Goal: Transaction & Acquisition: Purchase product/service

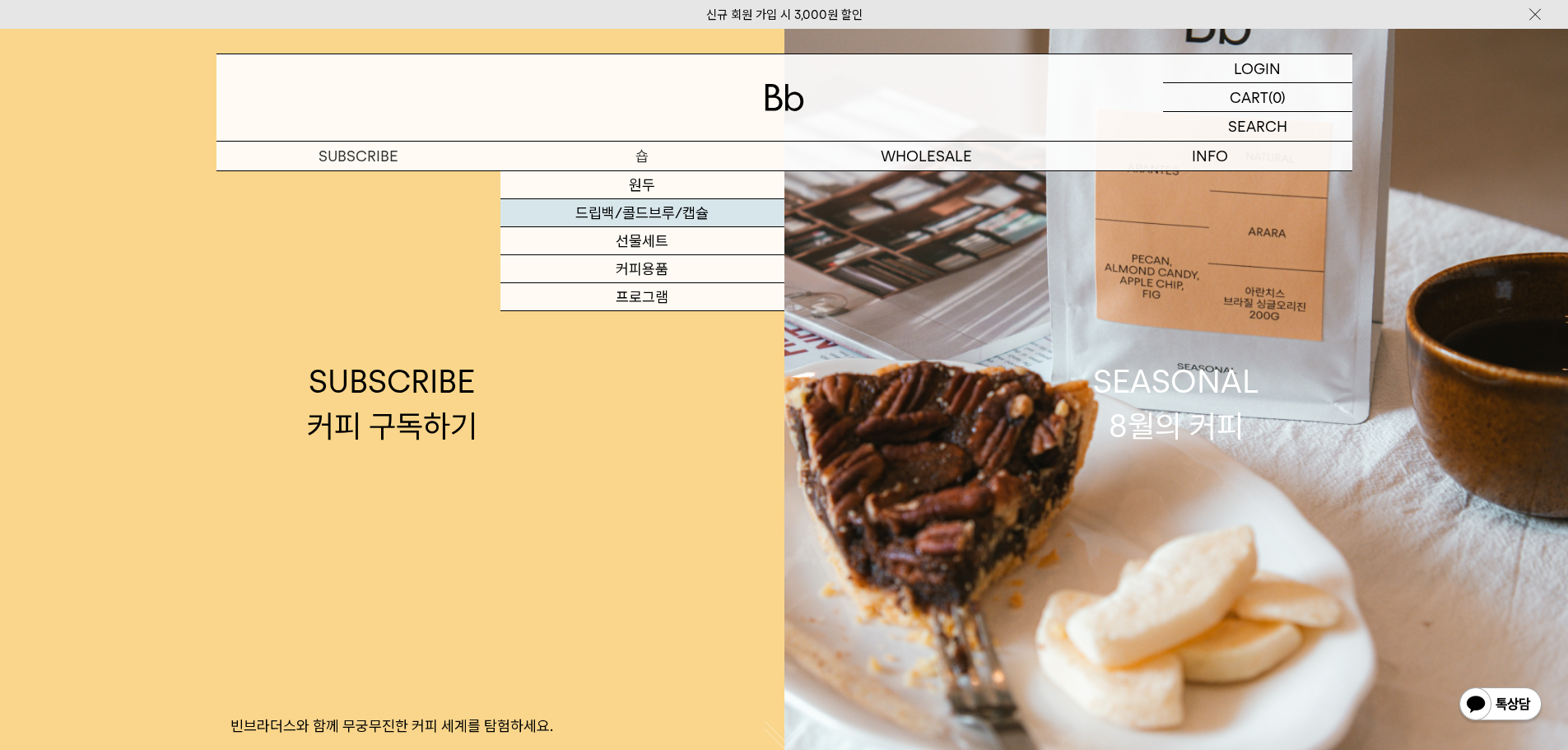
click at [680, 208] on link "드립백/콜드브루/캡슐" at bounding box center [642, 212] width 284 height 28
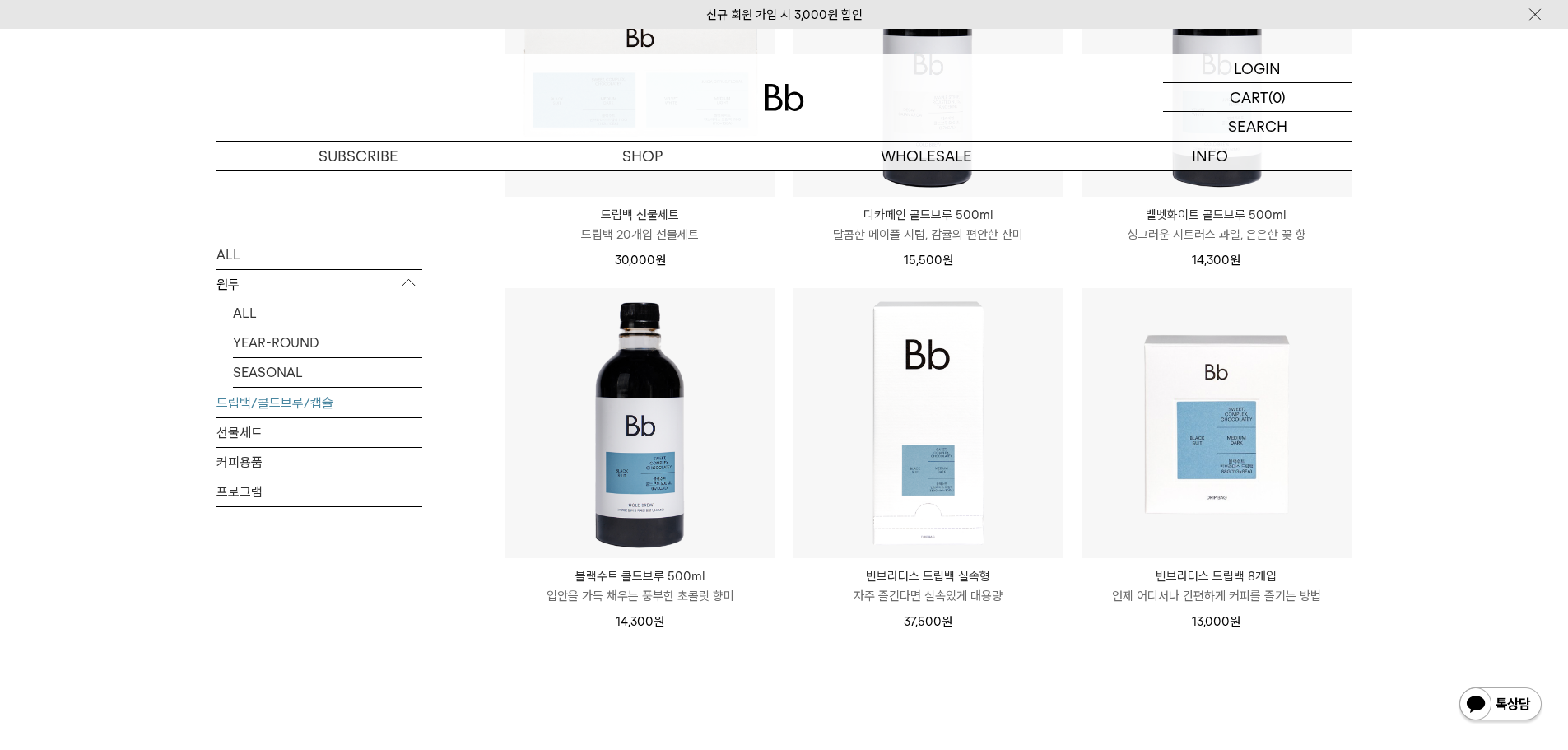
scroll to position [1152, 0]
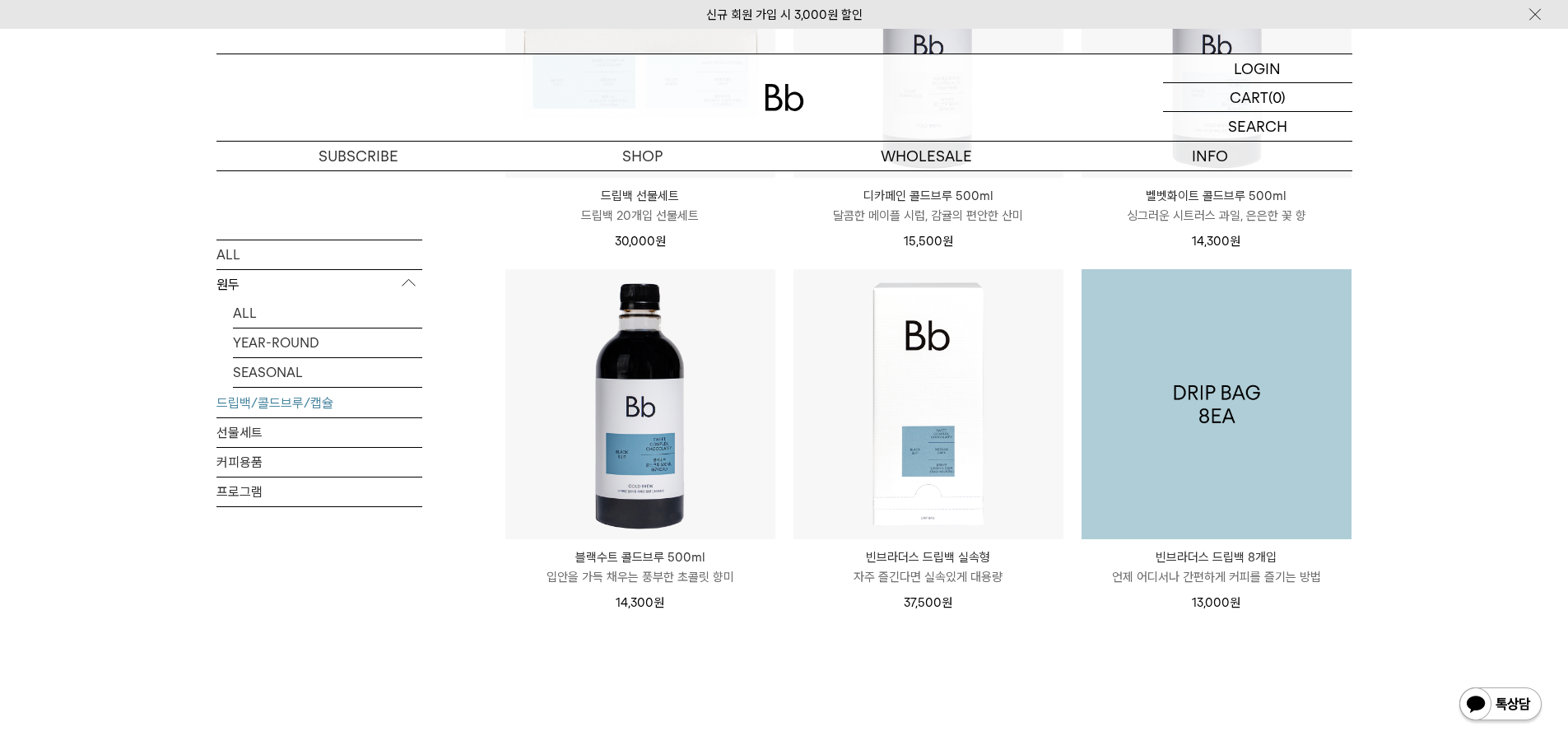
click at [1202, 477] on img at bounding box center [1217, 404] width 270 height 270
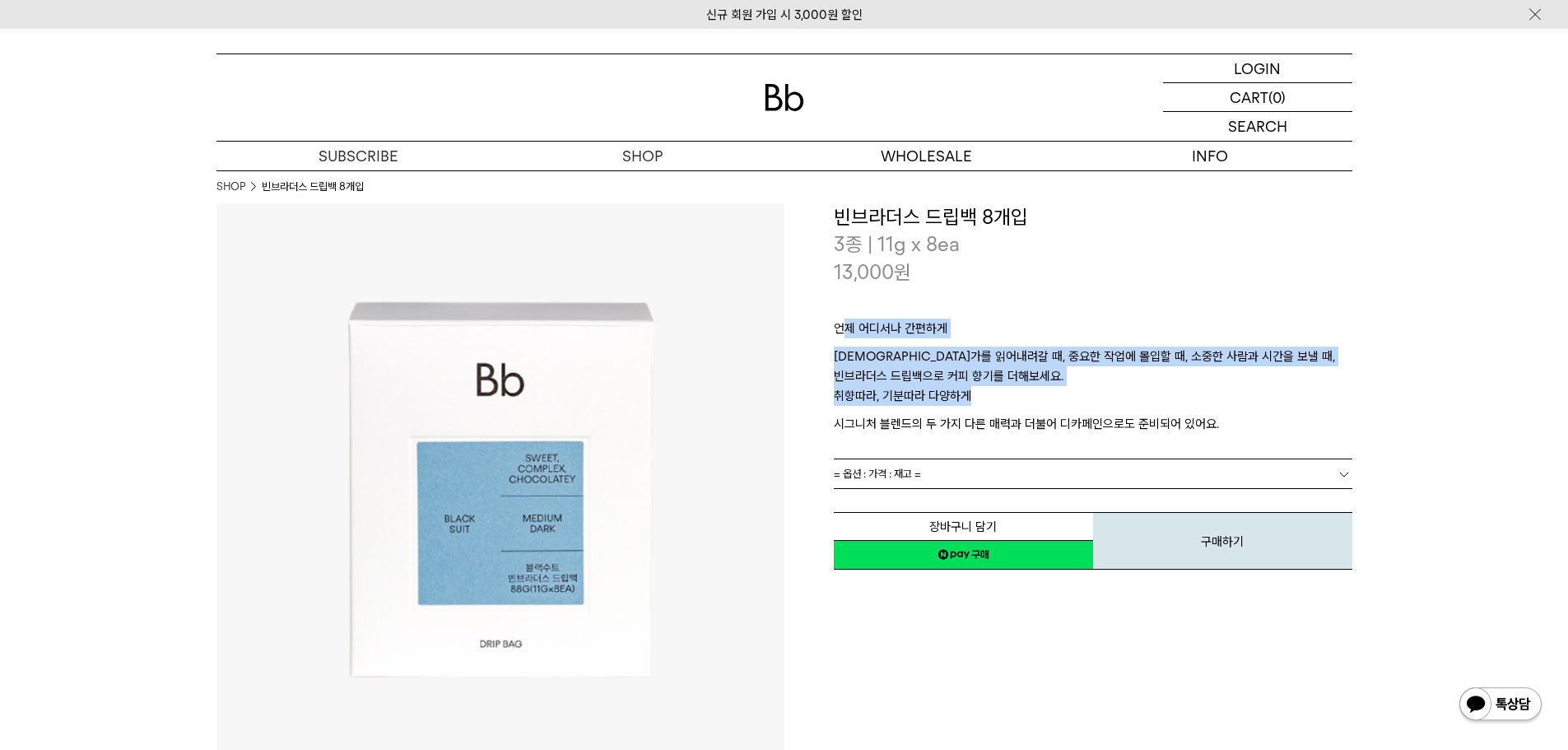
drag, startPoint x: 842, startPoint y: 322, endPoint x: 1004, endPoint y: 408, distance: 183.4
click at [1004, 408] on div "언제 어디서나 간편하게 무언가를 읽어내려갈 때, 중요한 작업에 몰입할 때, 소중한 사람과 시간을 보낼 때, 빈브라더스 드립백으로 커피 향기를 …" at bounding box center [1092, 371] width 518 height 172
click at [1004, 408] on p "취향따라, 기분따라 다양하게" at bounding box center [1092, 399] width 518 height 28
drag, startPoint x: 1016, startPoint y: 425, endPoint x: 985, endPoint y: 306, distance: 123.0
click at [985, 306] on div "언제 어디서나 간편하게 무언가를 읽어내려갈 때, 중요한 작업에 몰입할 때, 소중한 사람과 시간을 보낼 때, 빈브라더스 드립백으로 커피 향기를 …" at bounding box center [1092, 371] width 518 height 172
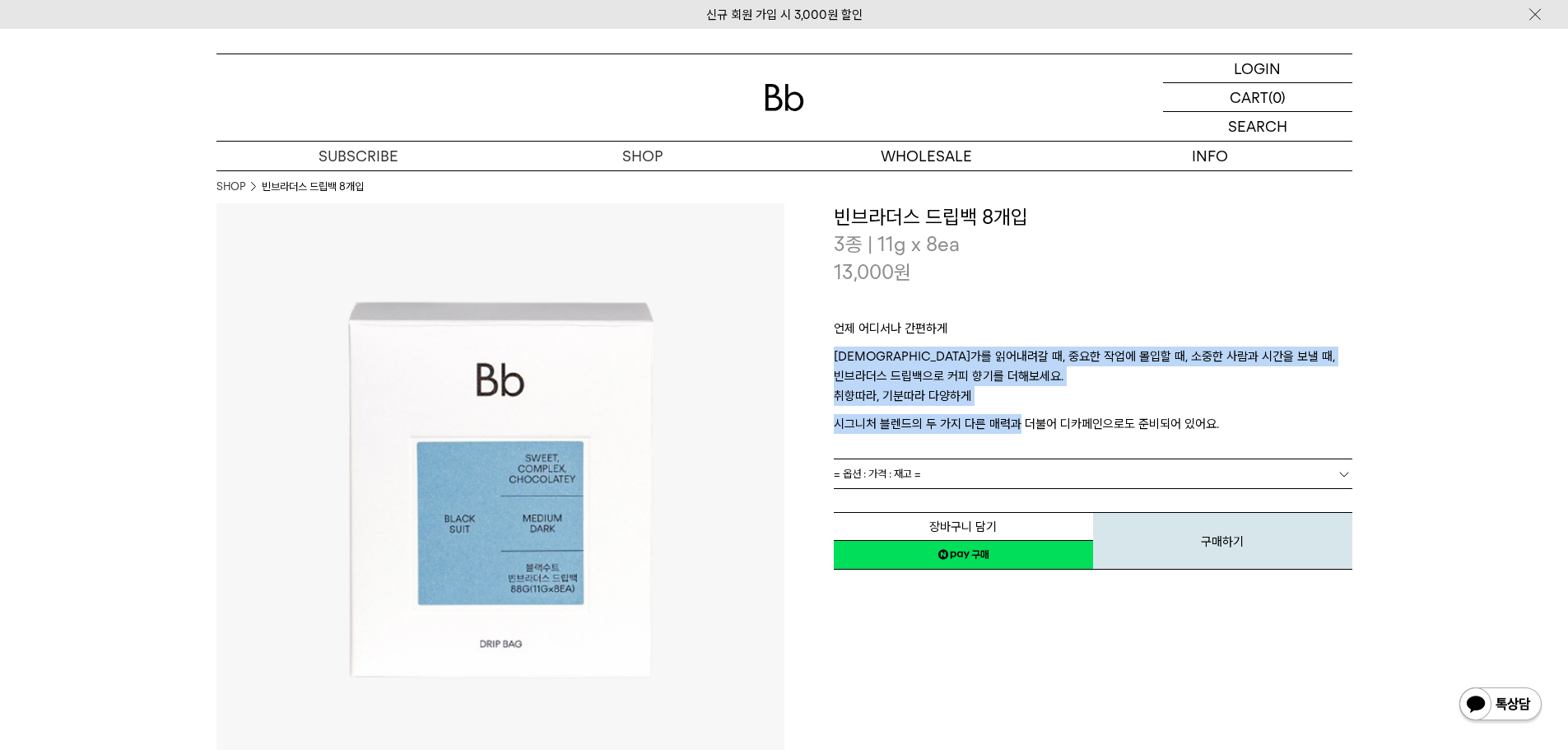
click at [985, 306] on div "언제 어디서나 간편하게 무언가를 읽어내려갈 때, 중요한 작업에 몰입할 때, 소중한 사람과 시간을 보낼 때, 빈브라더스 드립백으로 커피 향기를 …" at bounding box center [1092, 371] width 518 height 172
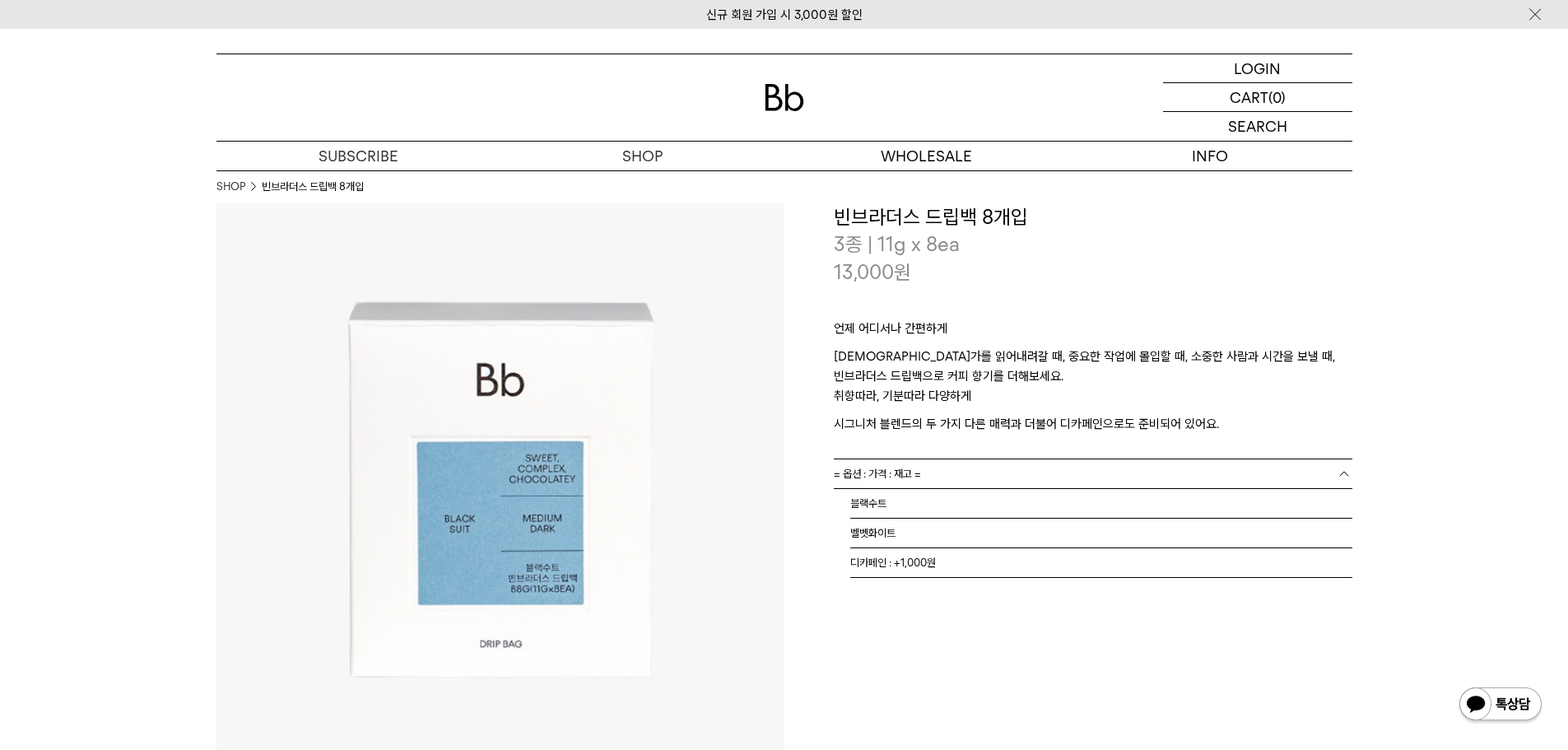
click at [1021, 470] on link "= 옵션 : 가격 : 재고 =" at bounding box center [1092, 474] width 518 height 28
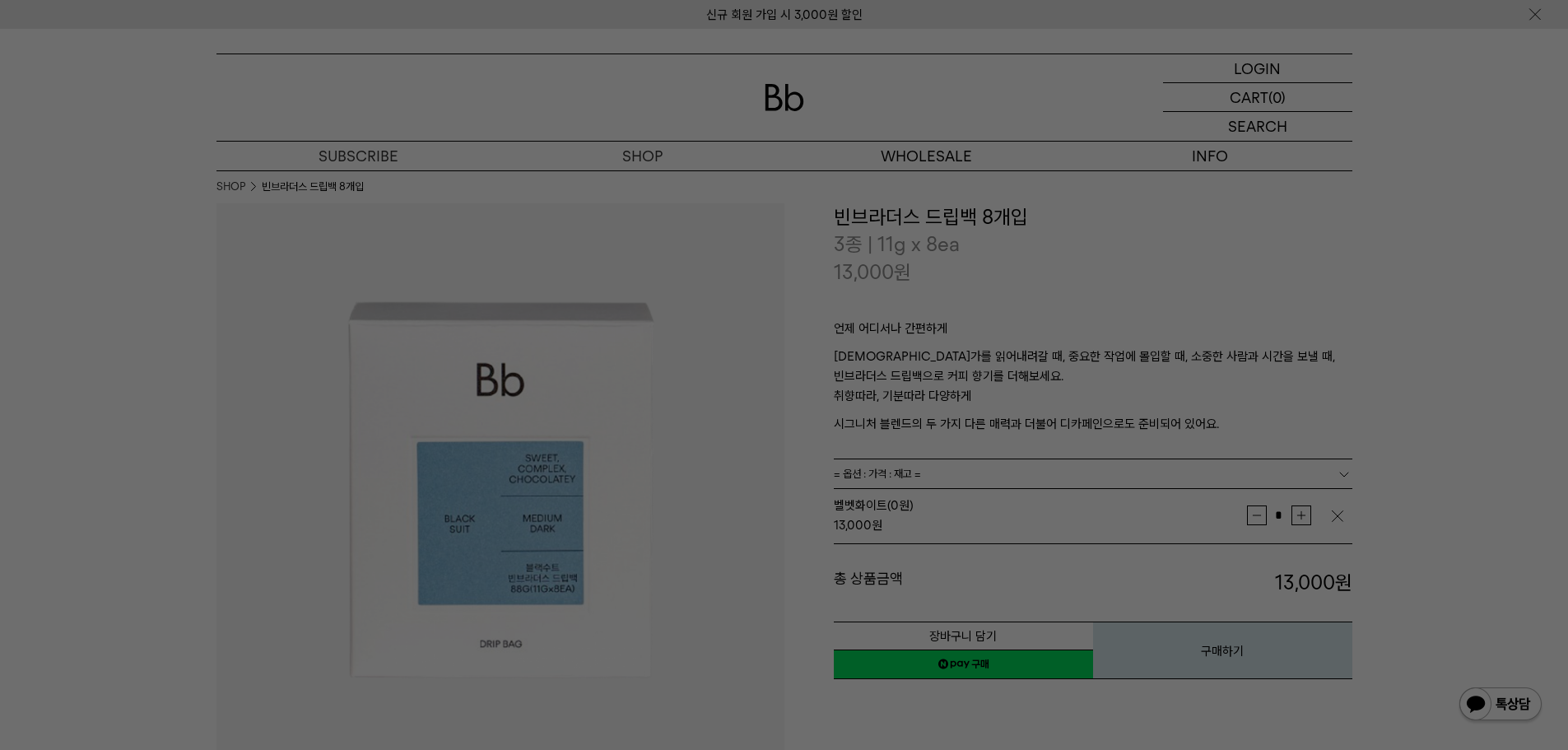
click at [1036, 394] on div at bounding box center [784, 375] width 1568 height 750
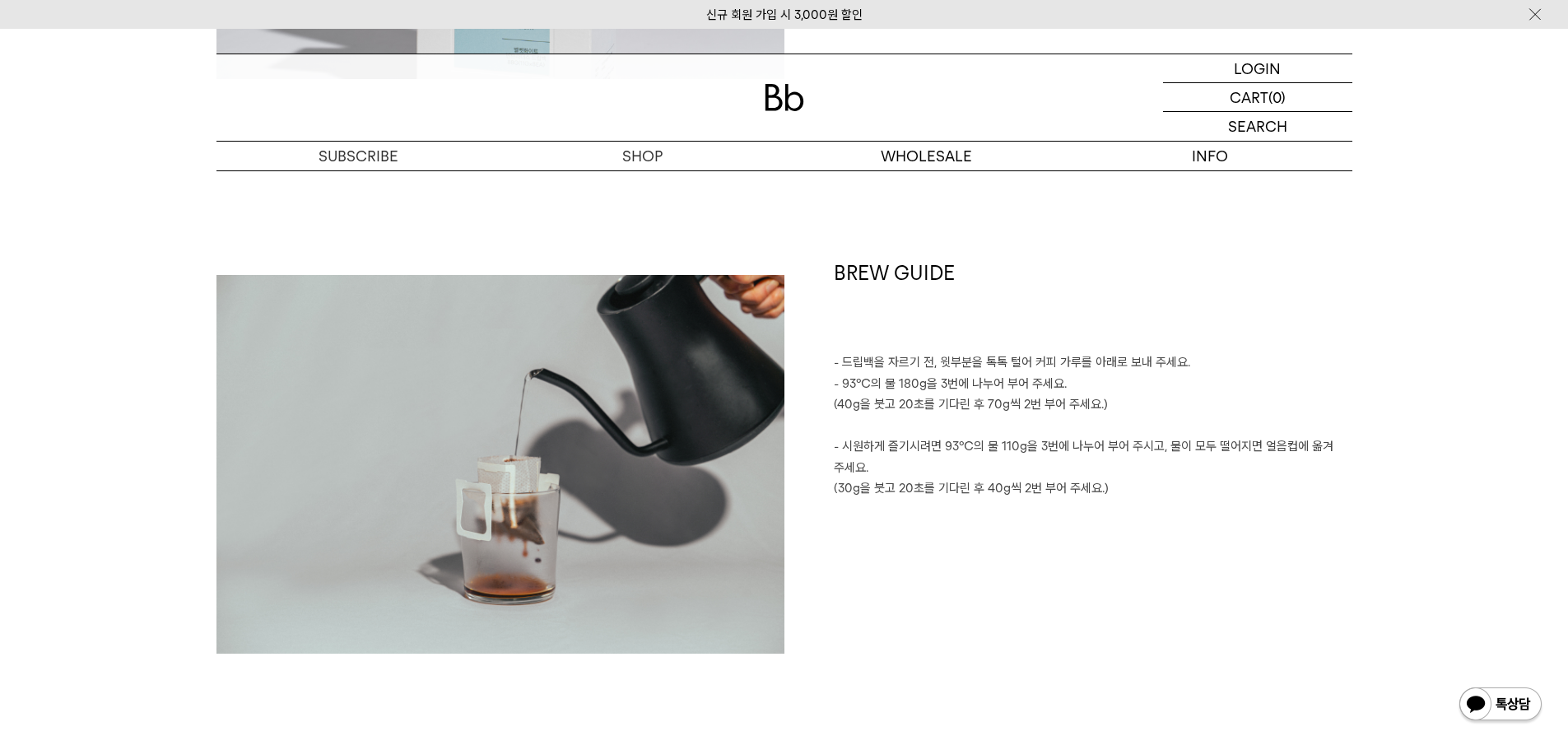
scroll to position [1810, 0]
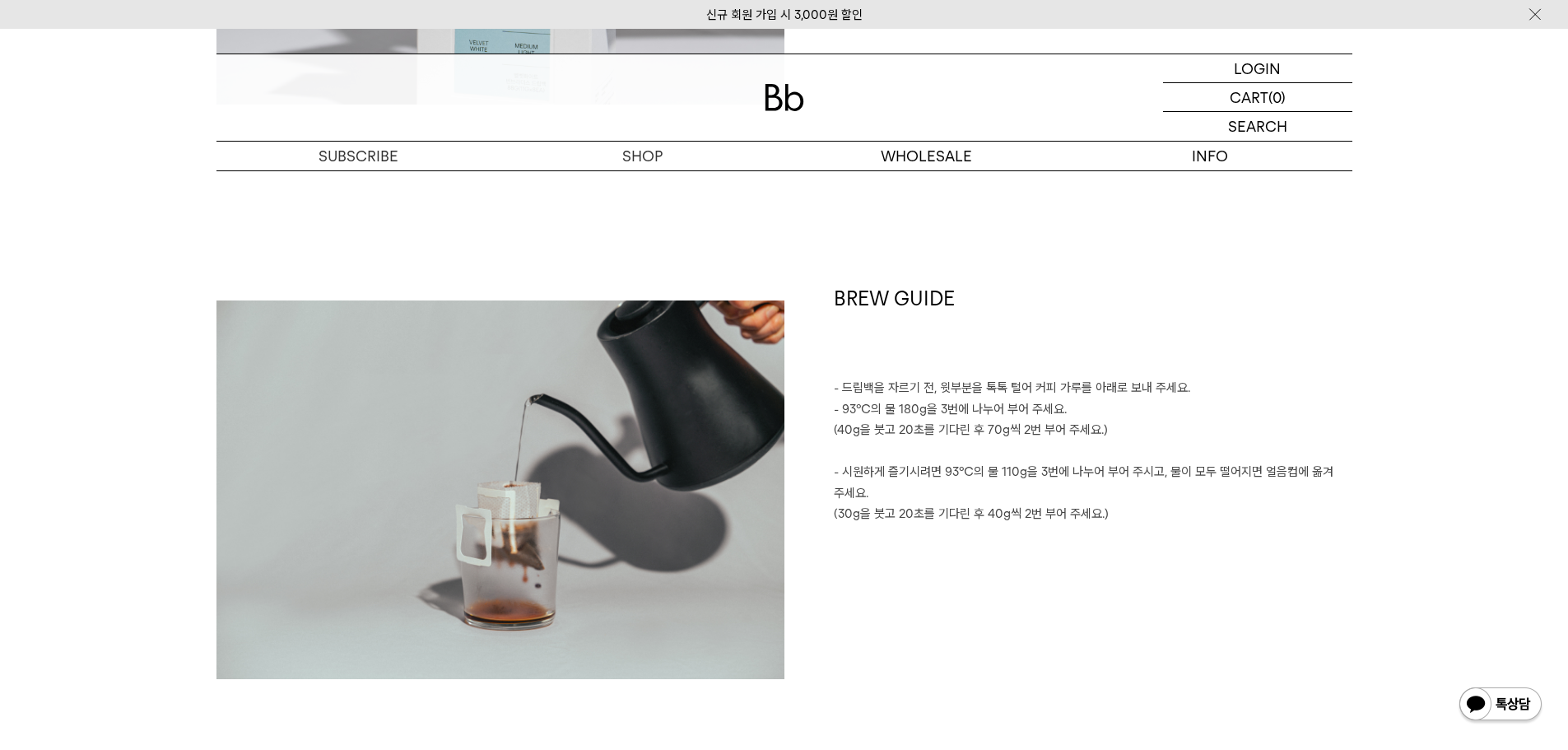
click at [1051, 372] on h1 "BREW GUIDE" at bounding box center [1092, 331] width 518 height 94
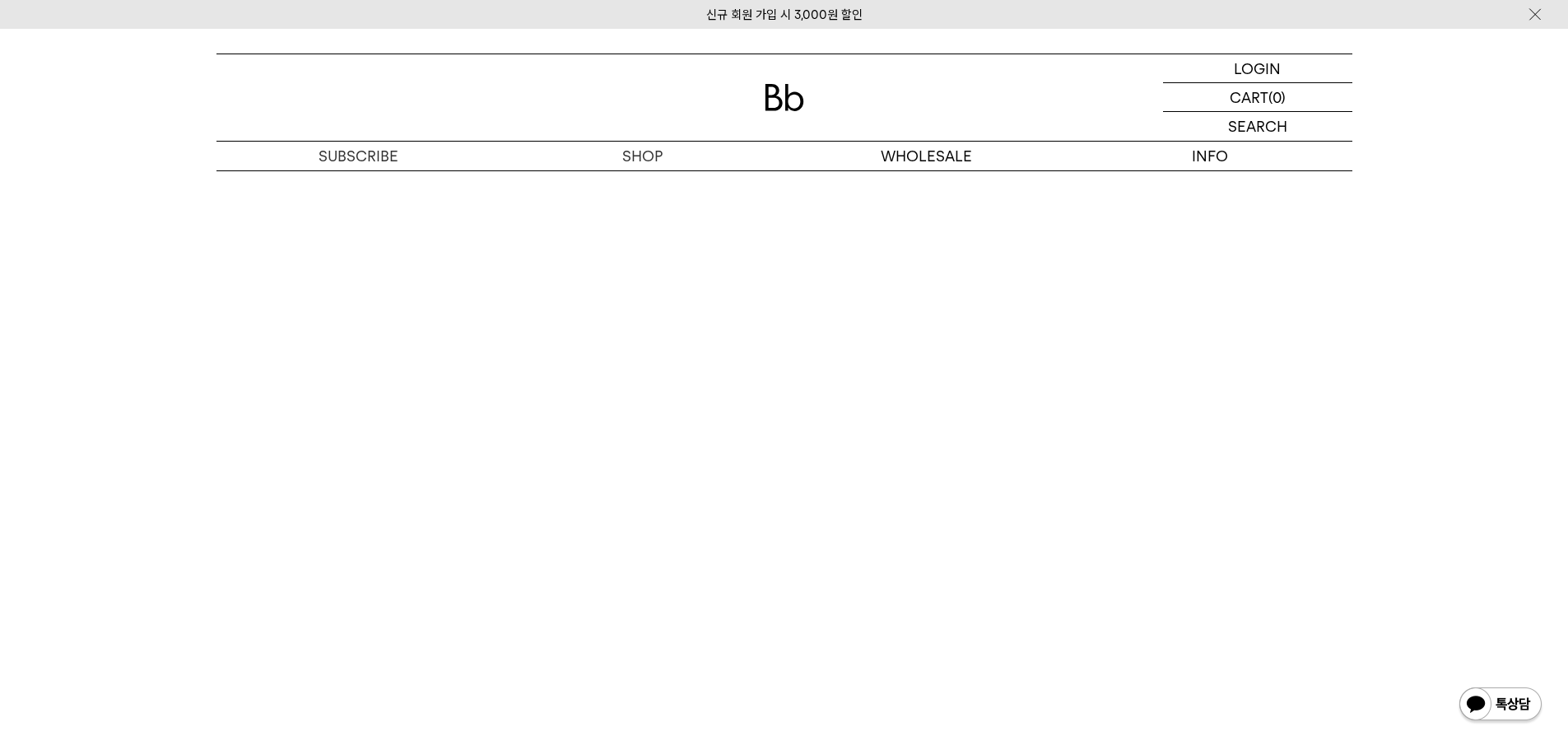
scroll to position [3291, 0]
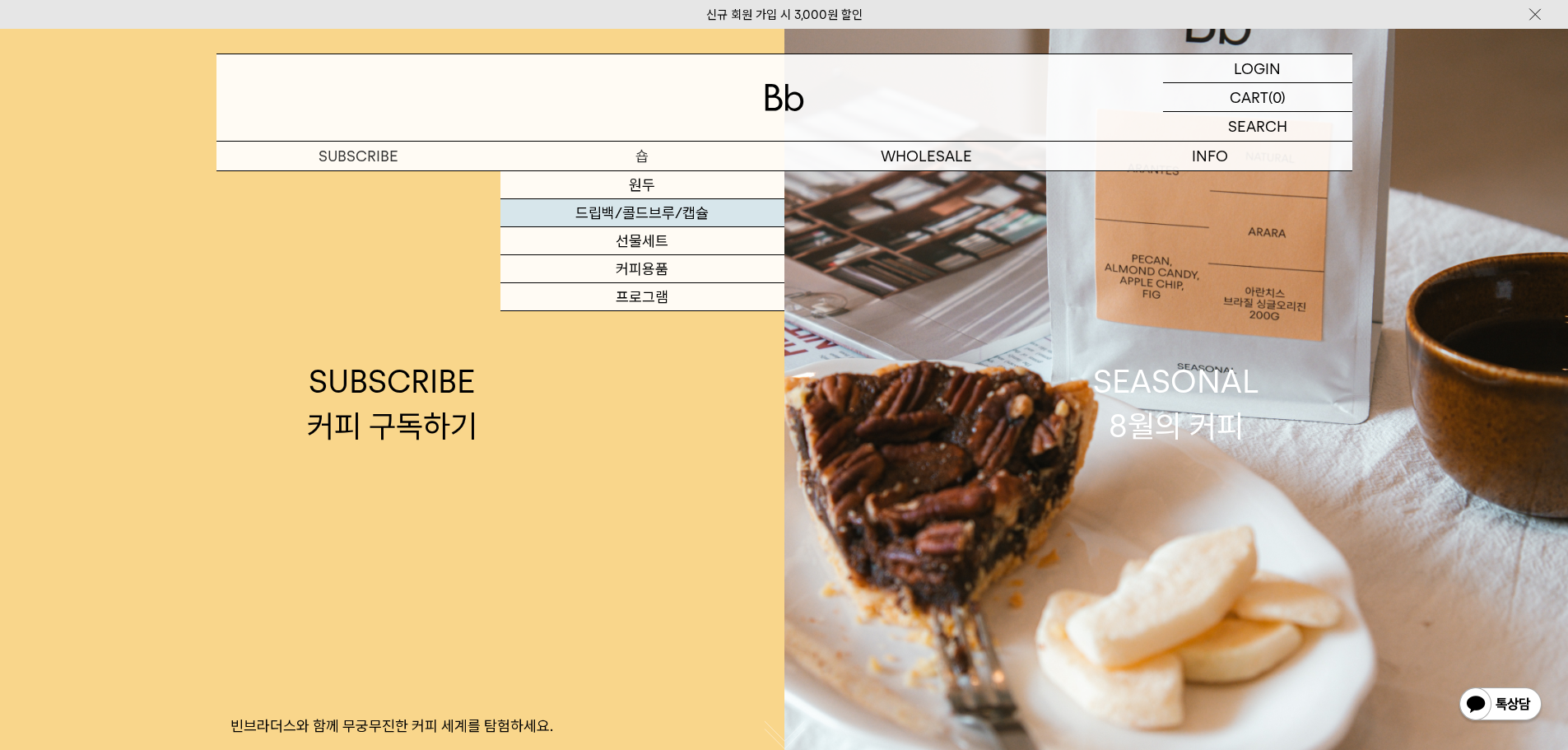
click at [647, 212] on link "드립백/콜드브루/캡슐" at bounding box center [642, 212] width 284 height 28
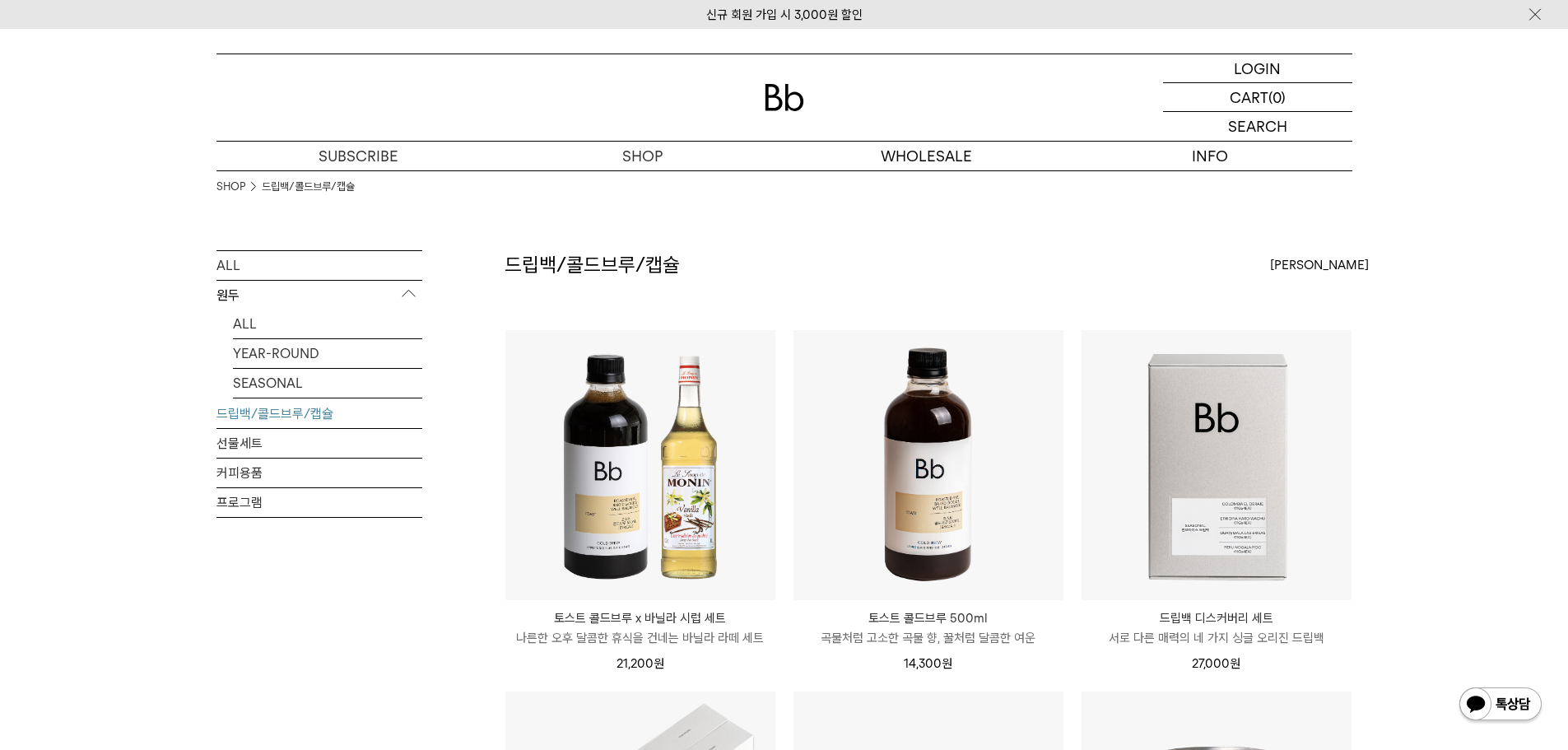
click at [283, 419] on link "드립백/콜드브루/캡슐" at bounding box center [319, 413] width 205 height 28
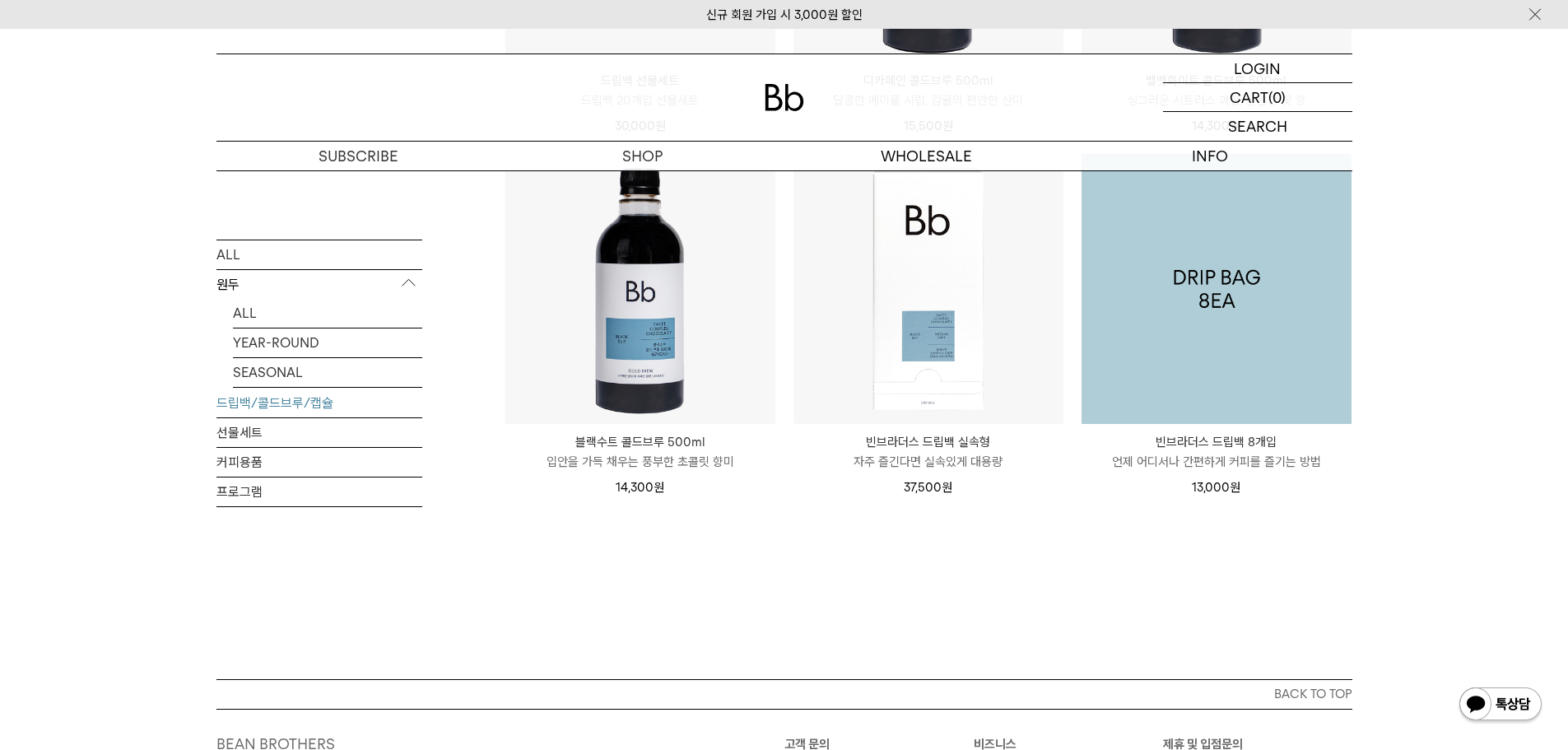
scroll to position [1316, 0]
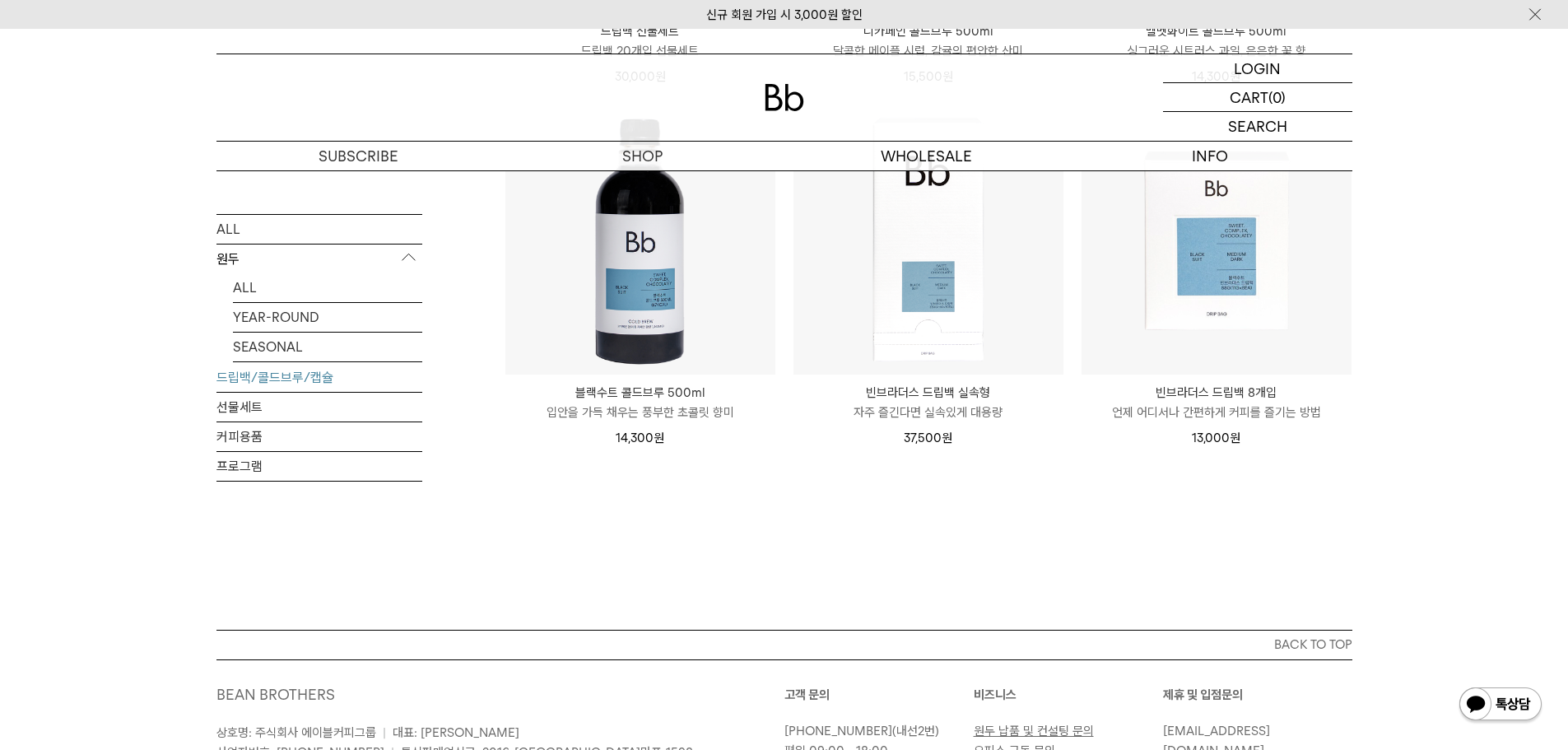
click at [1286, 282] on img at bounding box center [1217, 240] width 270 height 270
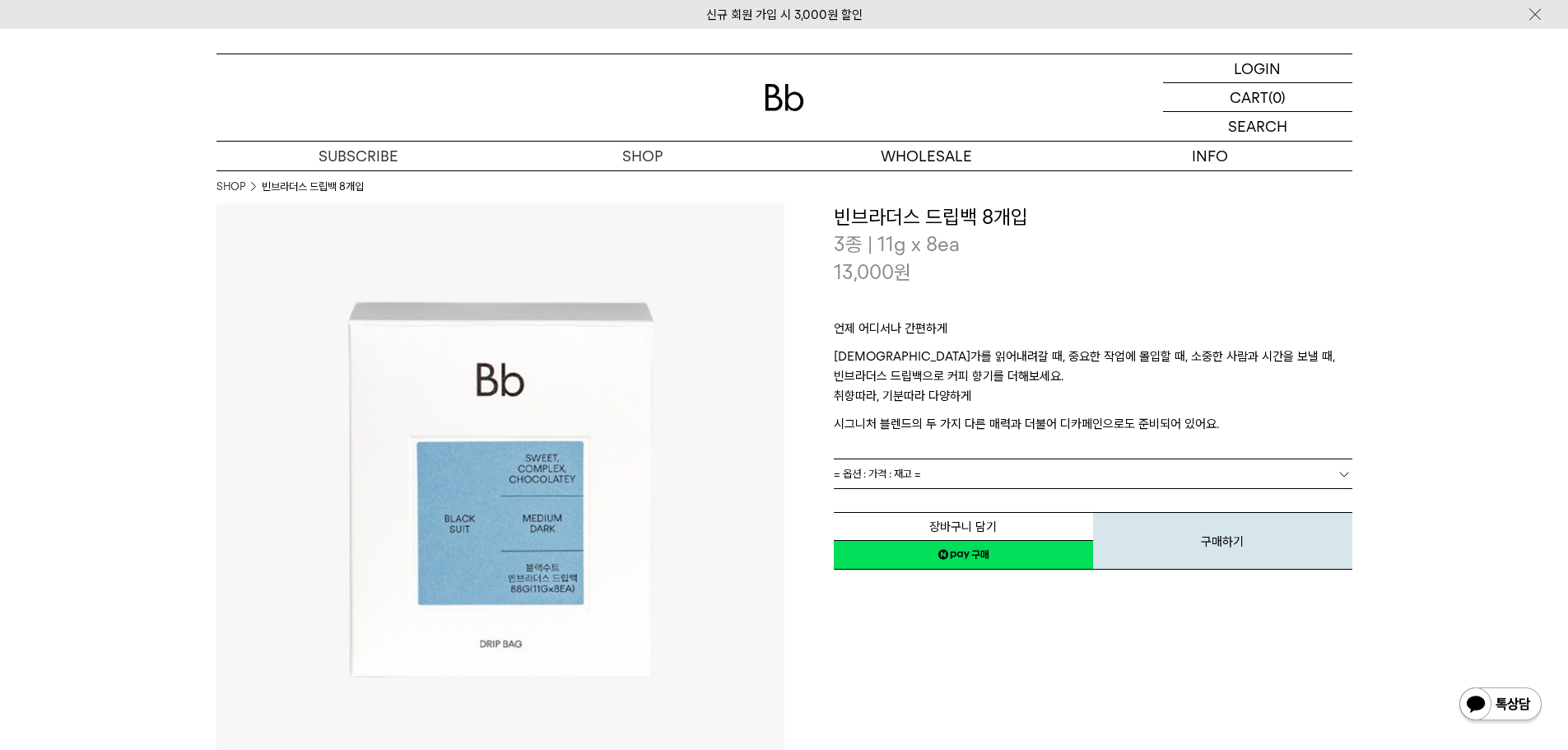
click at [1040, 448] on div "언제 어디서나 간편하게 무언가를 읽어내려갈 때, 중요한 작업에 몰입할 때, 소중한 사람과 시간을 보낼 때, 빈브라더스 드립백으로 커피 향기를 …" at bounding box center [1092, 371] width 518 height 172
click at [1032, 470] on link "= 옵션 : 가격 : 재고 =" at bounding box center [1092, 474] width 518 height 28
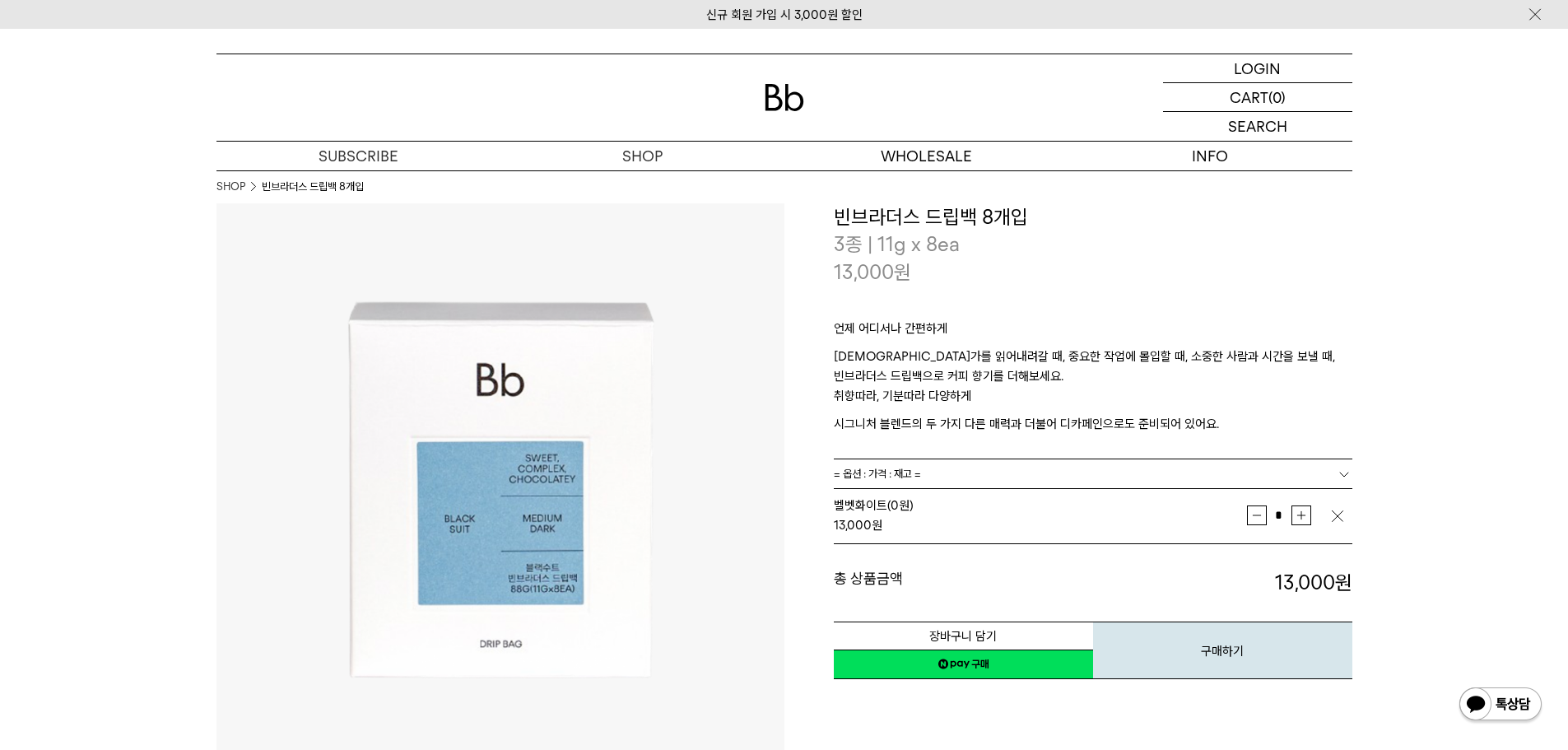
click at [1101, 371] on p "무언가를 읽어내려갈 때, 중요한 작업에 몰입할 때, 소중한 사람과 시간을 보낼 때, 빈브라더스 드립백으로 커피 향기를 더해보세요." at bounding box center [1092, 366] width 518 height 39
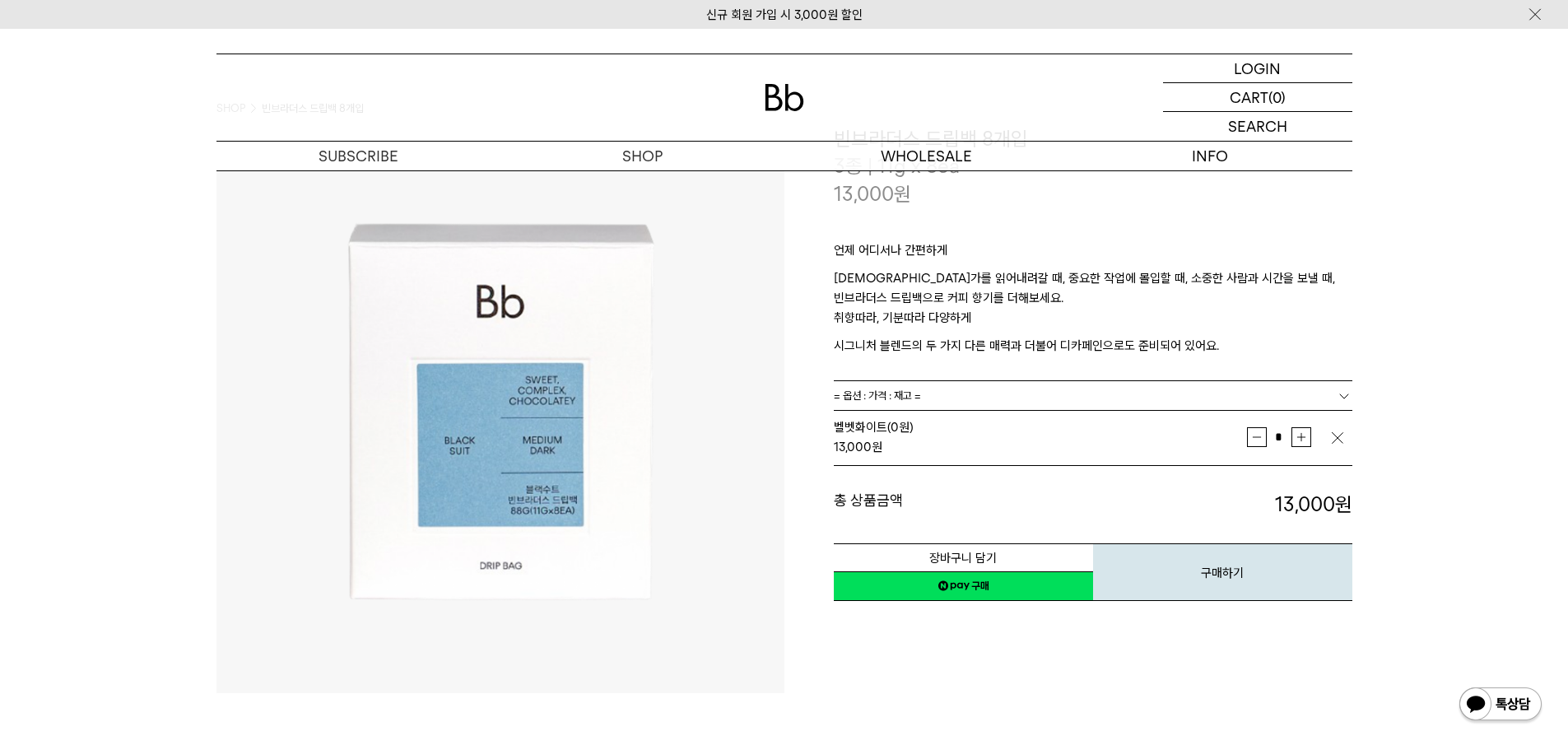
scroll to position [83, 0]
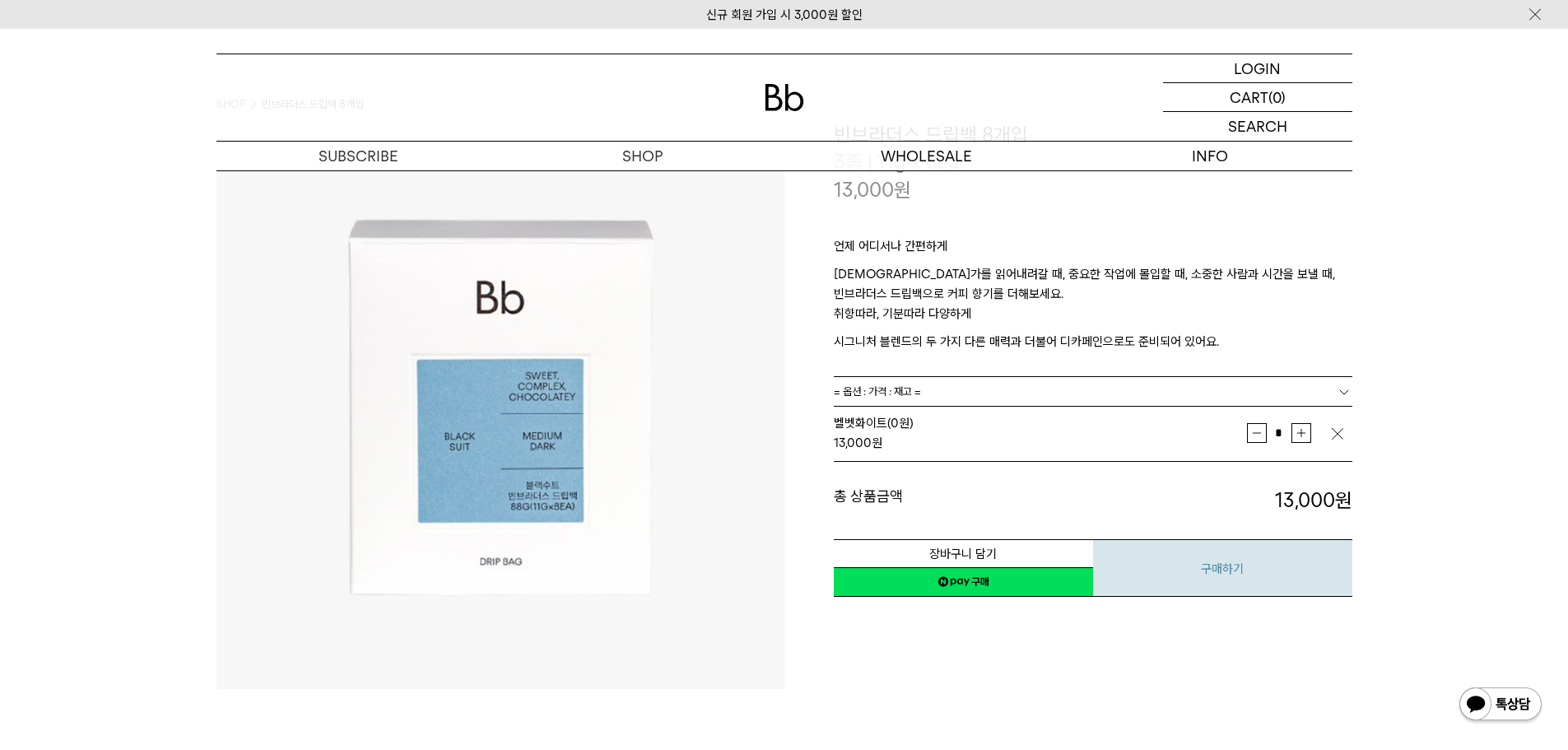
click at [1150, 578] on button "구매하기" at bounding box center [1223, 567] width 260 height 58
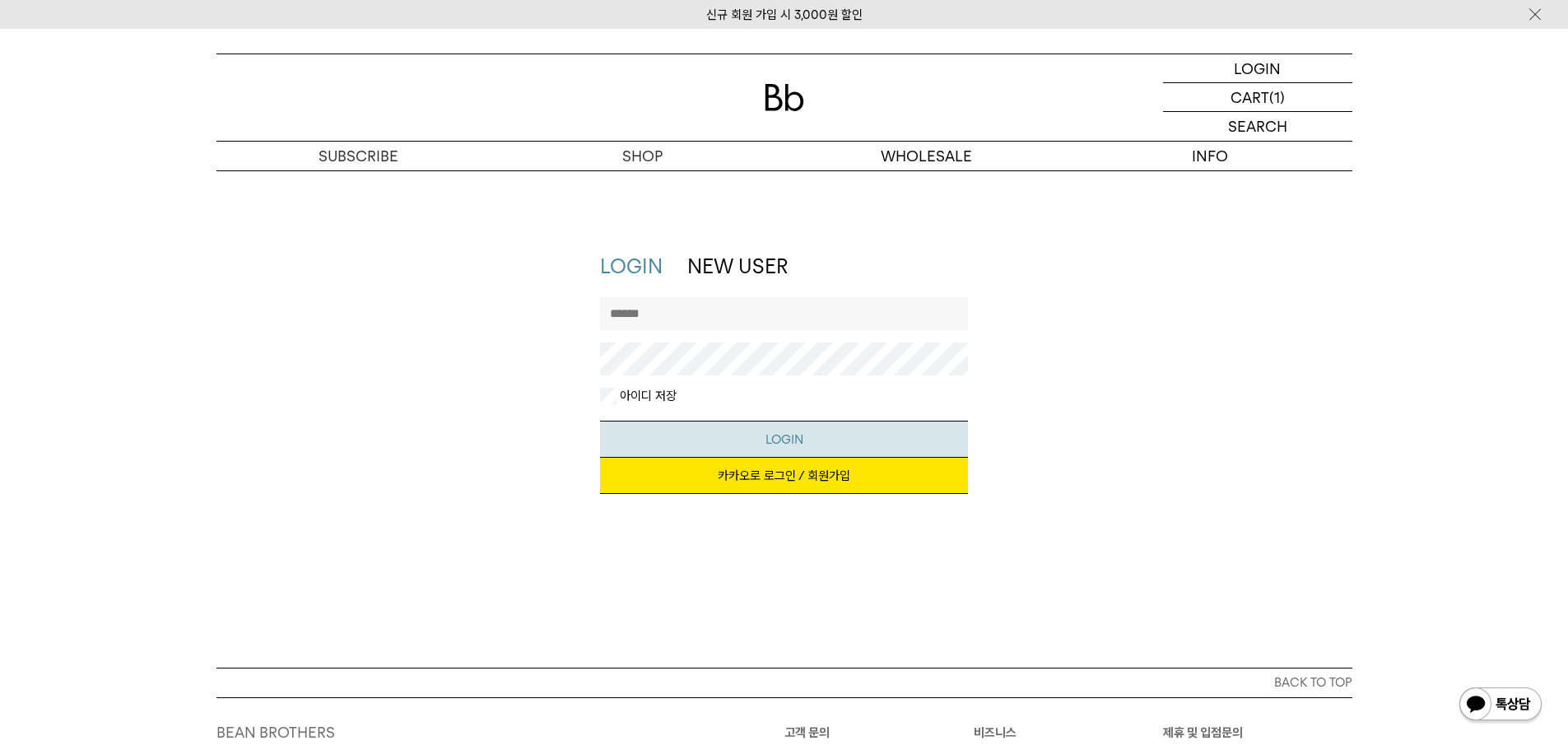
type input "**********"
click at [780, 438] on button "LOGIN" at bounding box center [784, 439] width 368 height 37
click at [740, 477] on link "카카오로 로그인 / 회원가입" at bounding box center [784, 475] width 368 height 36
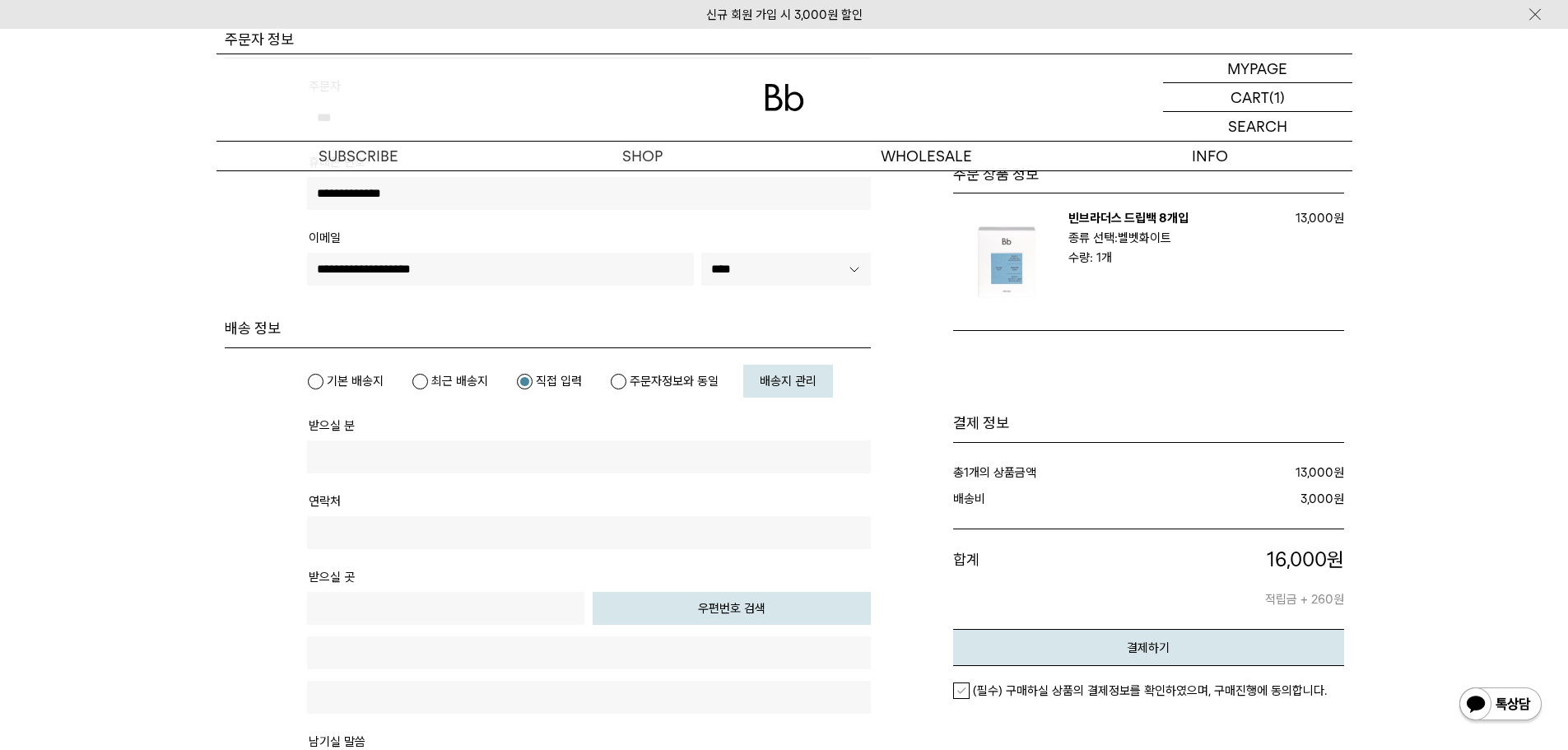
scroll to position [329, 0]
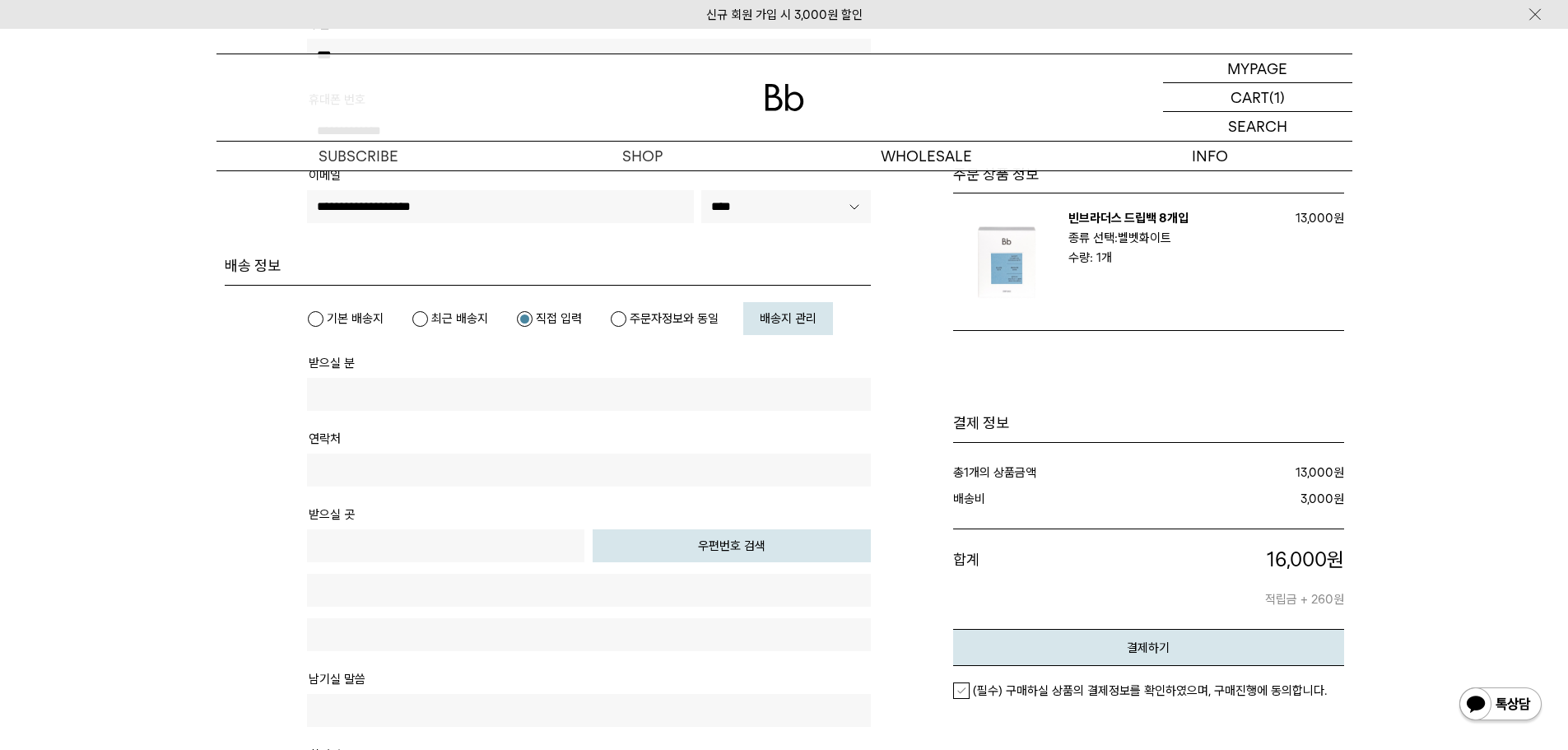
click at [428, 322] on label "최근 배송지" at bounding box center [450, 318] width 76 height 17
type input "***"
type input "**********"
type input "*****"
type input "**********"
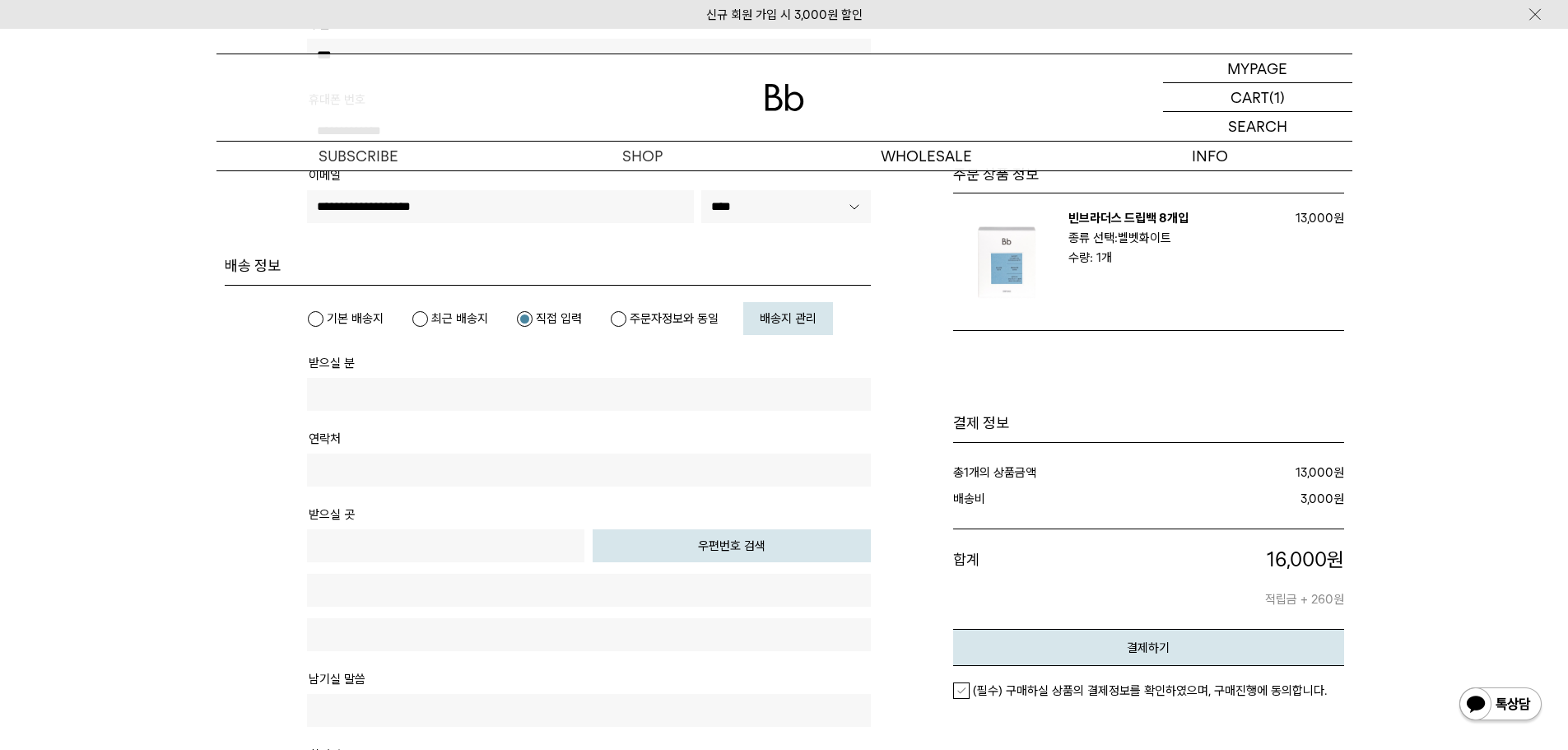
type input "**********"
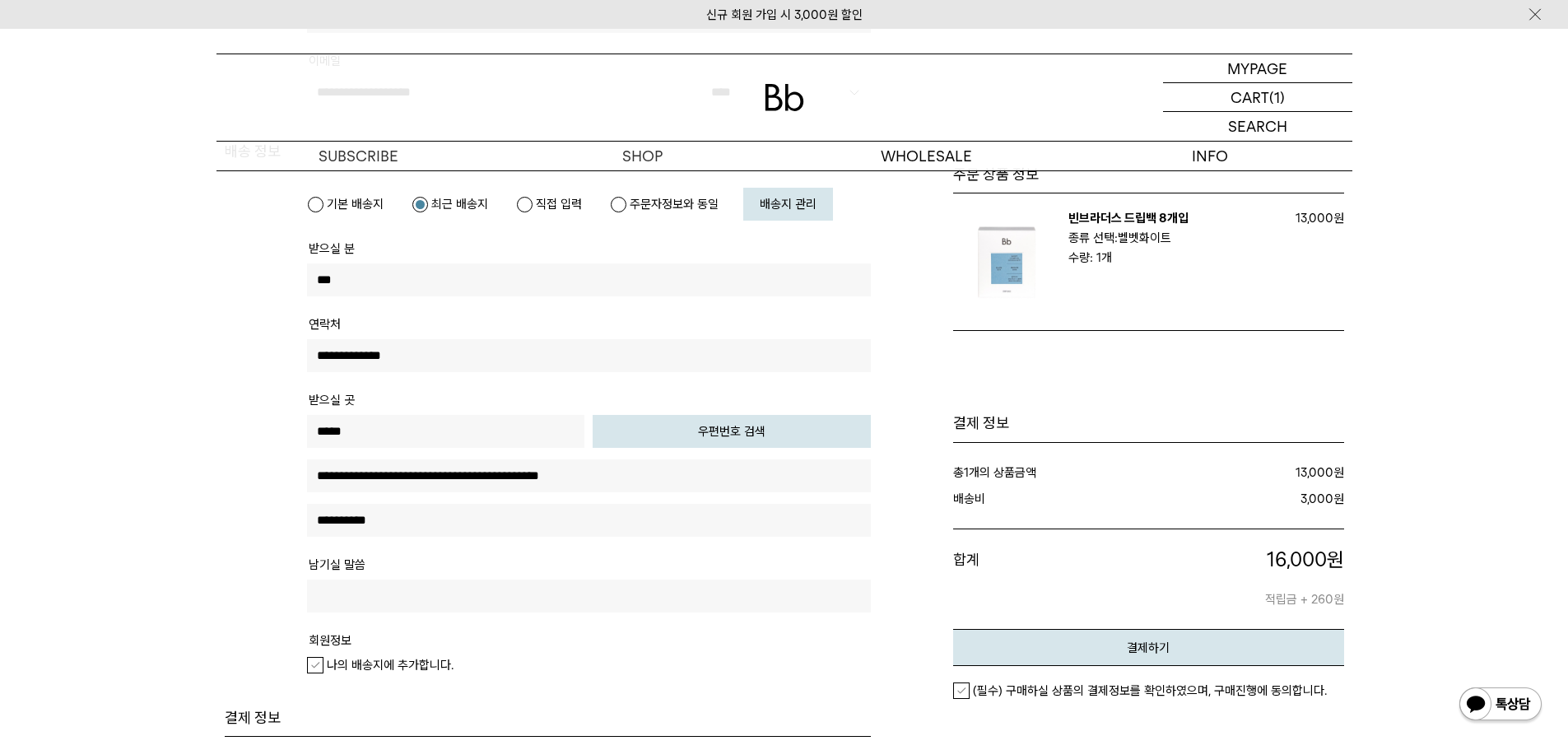
scroll to position [411, 0]
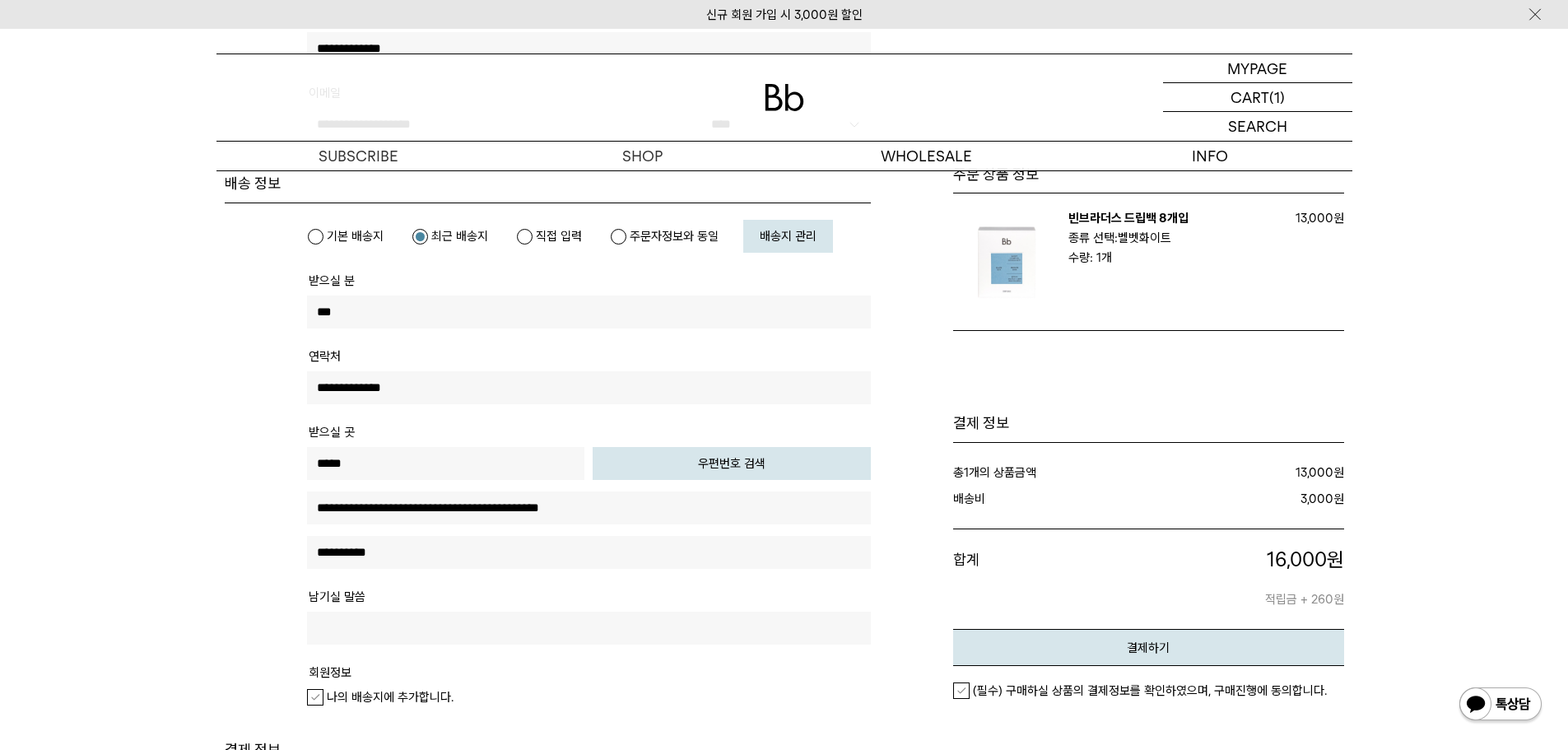
click at [788, 239] on span "배송지 관리" at bounding box center [788, 235] width 57 height 15
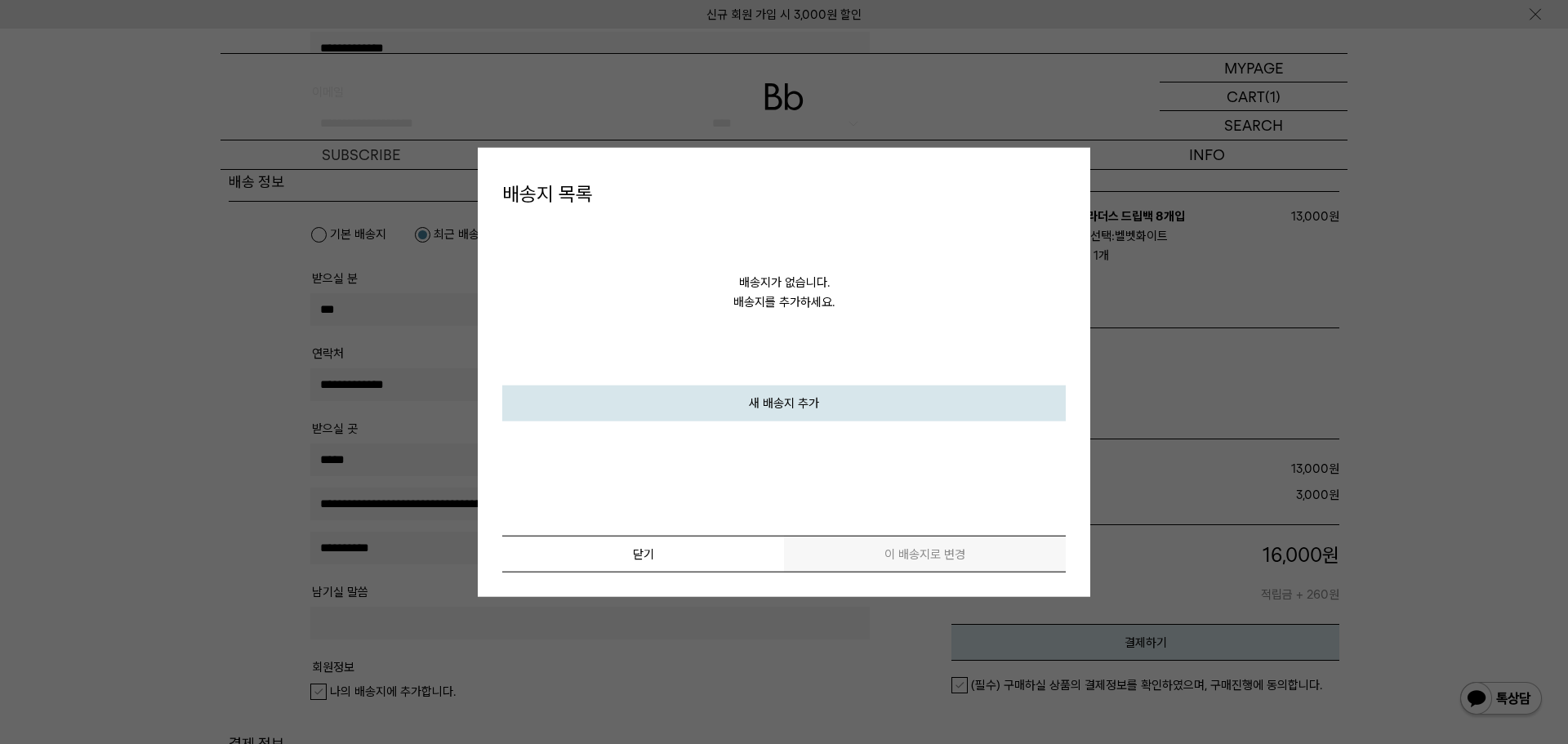
click at [745, 407] on link "새 배송지 추가" at bounding box center [783, 403] width 564 height 36
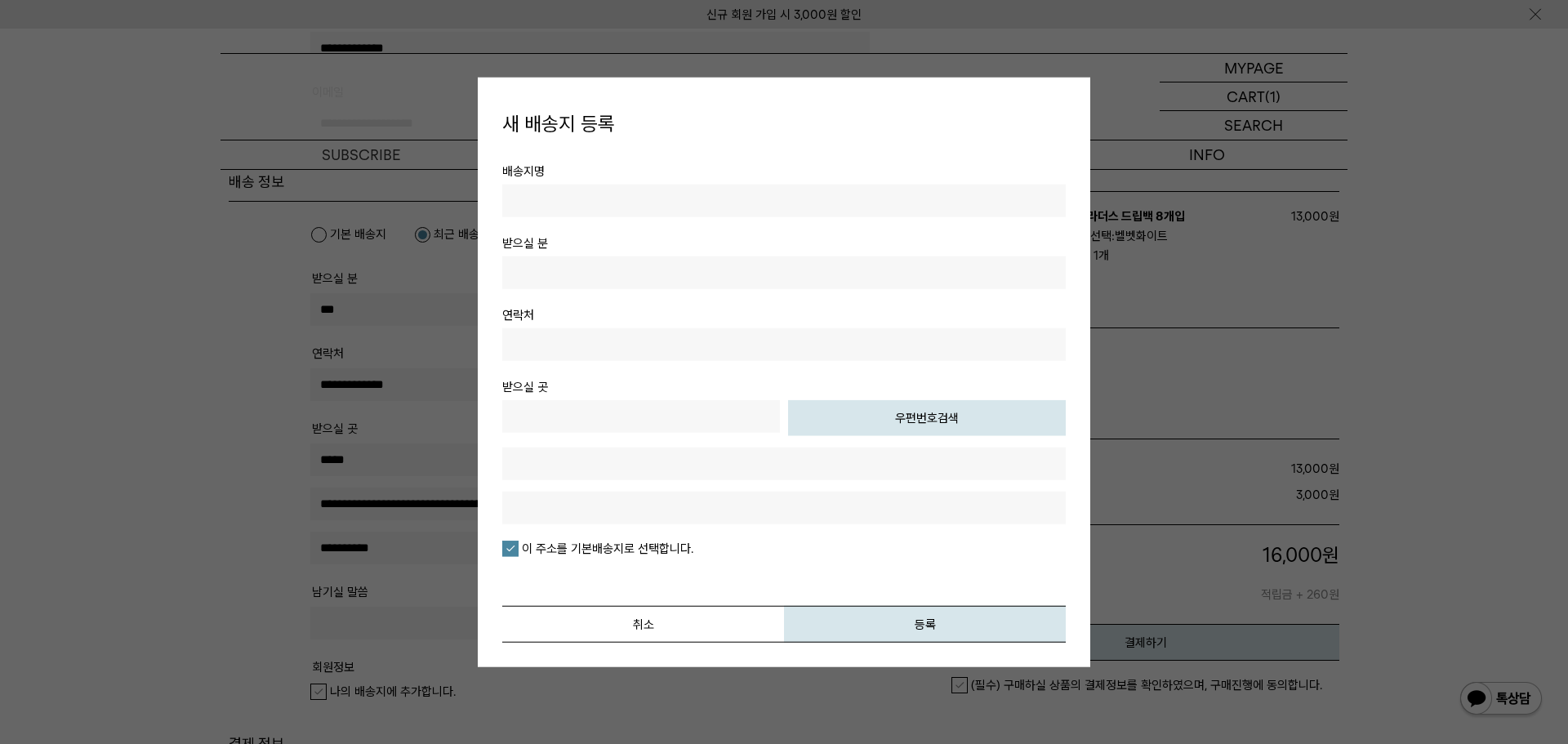
click at [722, 198] on input "text" at bounding box center [783, 200] width 564 height 33
type input "*"
type input "***"
type input "**********"
click at [725, 414] on input "text" at bounding box center [640, 416] width 278 height 33
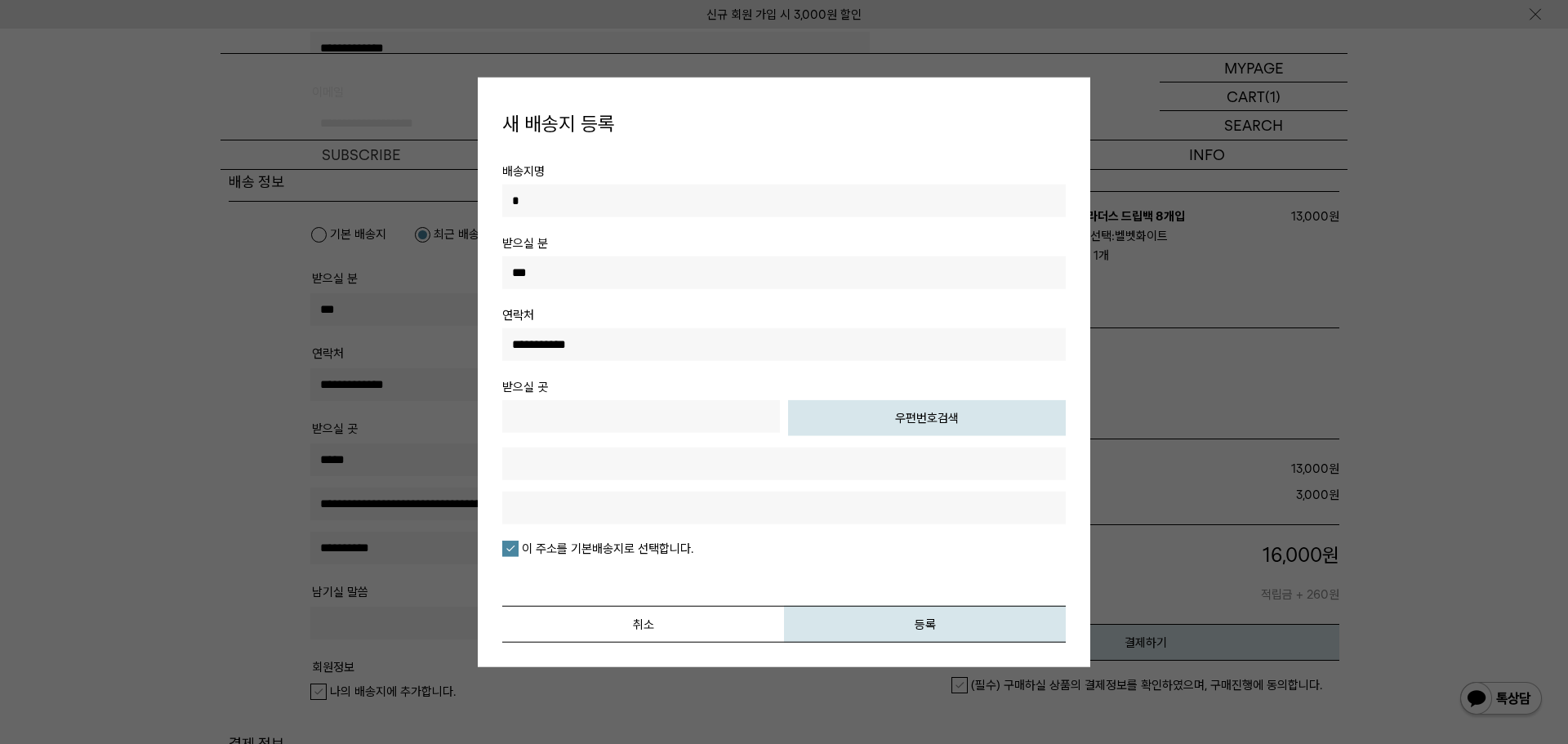
click at [905, 423] on button "우편번호검색" at bounding box center [927, 418] width 278 height 36
type input "*****"
type input "**********"
click at [710, 514] on input "text" at bounding box center [783, 507] width 564 height 33
type input "********"
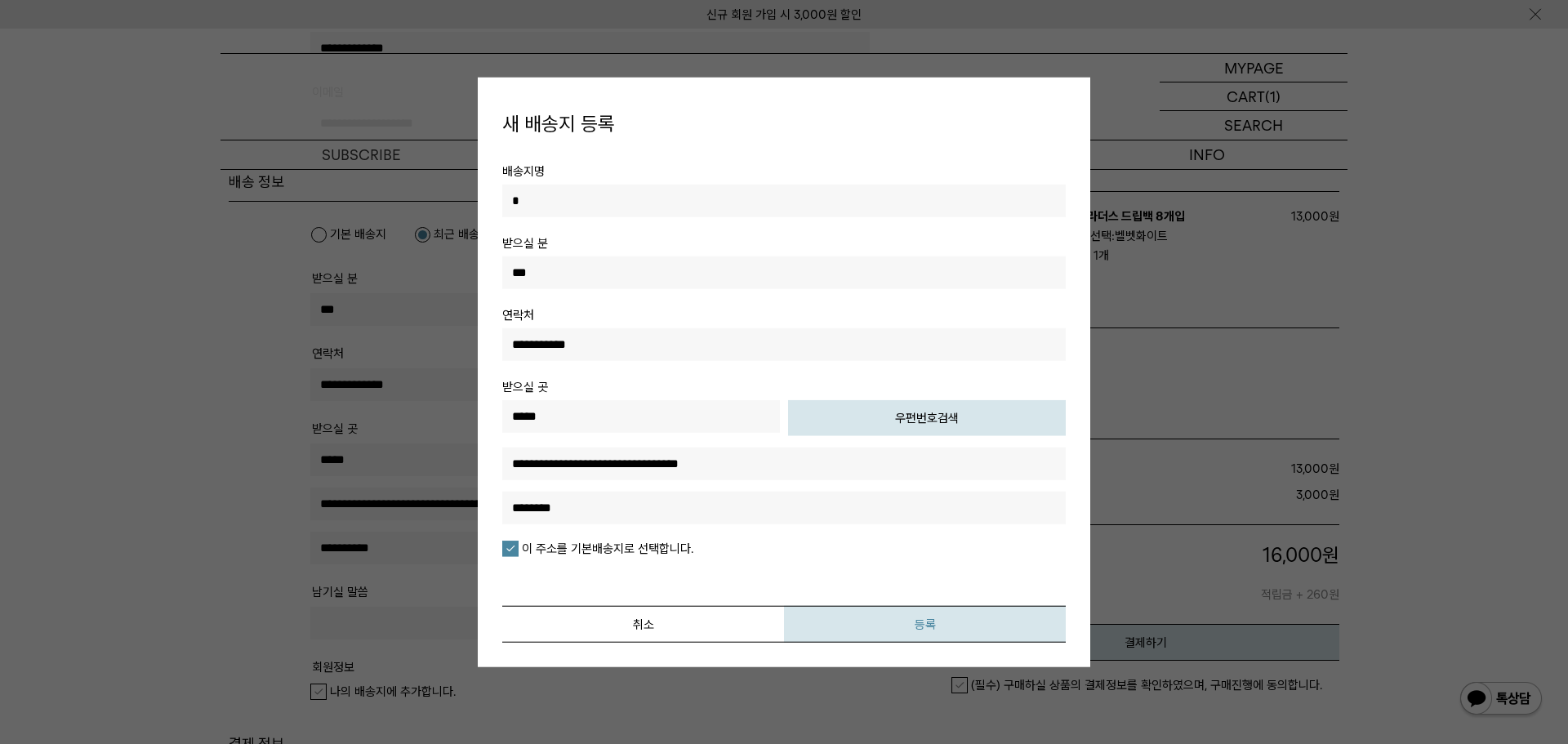
click at [904, 628] on button "등록" at bounding box center [924, 624] width 281 height 37
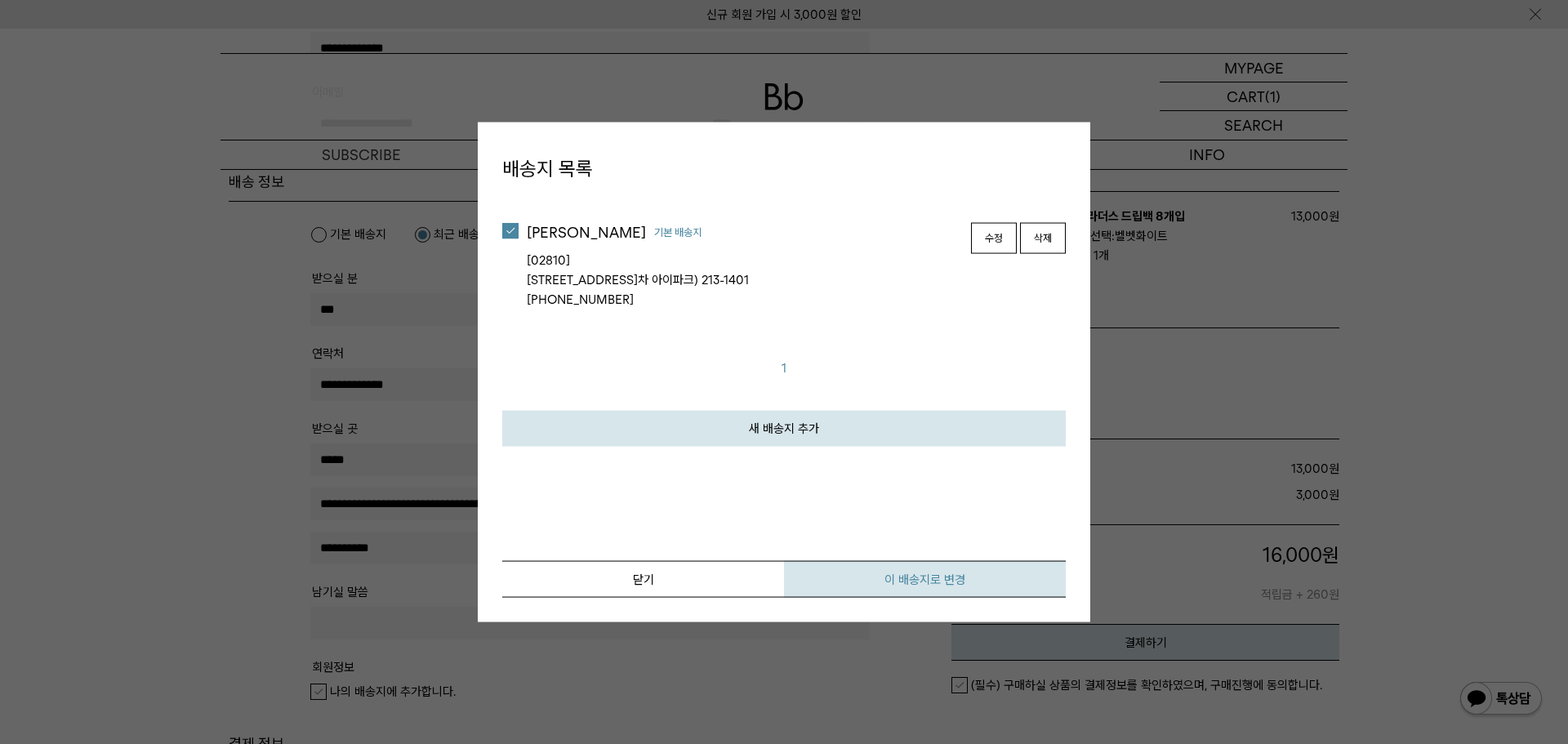
click at [843, 578] on button "이 배송지로 변경" at bounding box center [924, 579] width 281 height 37
type input "*****"
type input "**********"
type input "********"
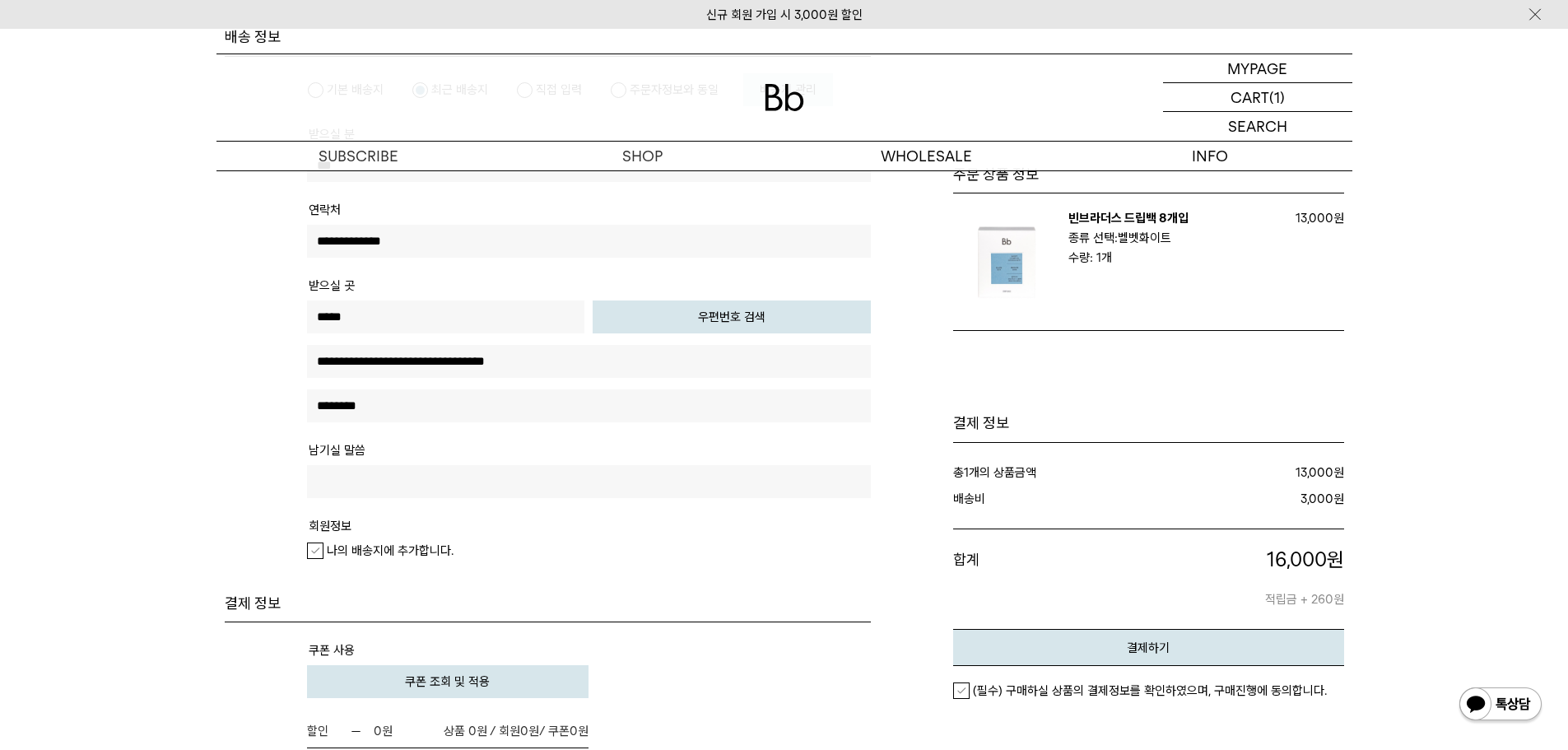
scroll to position [576, 0]
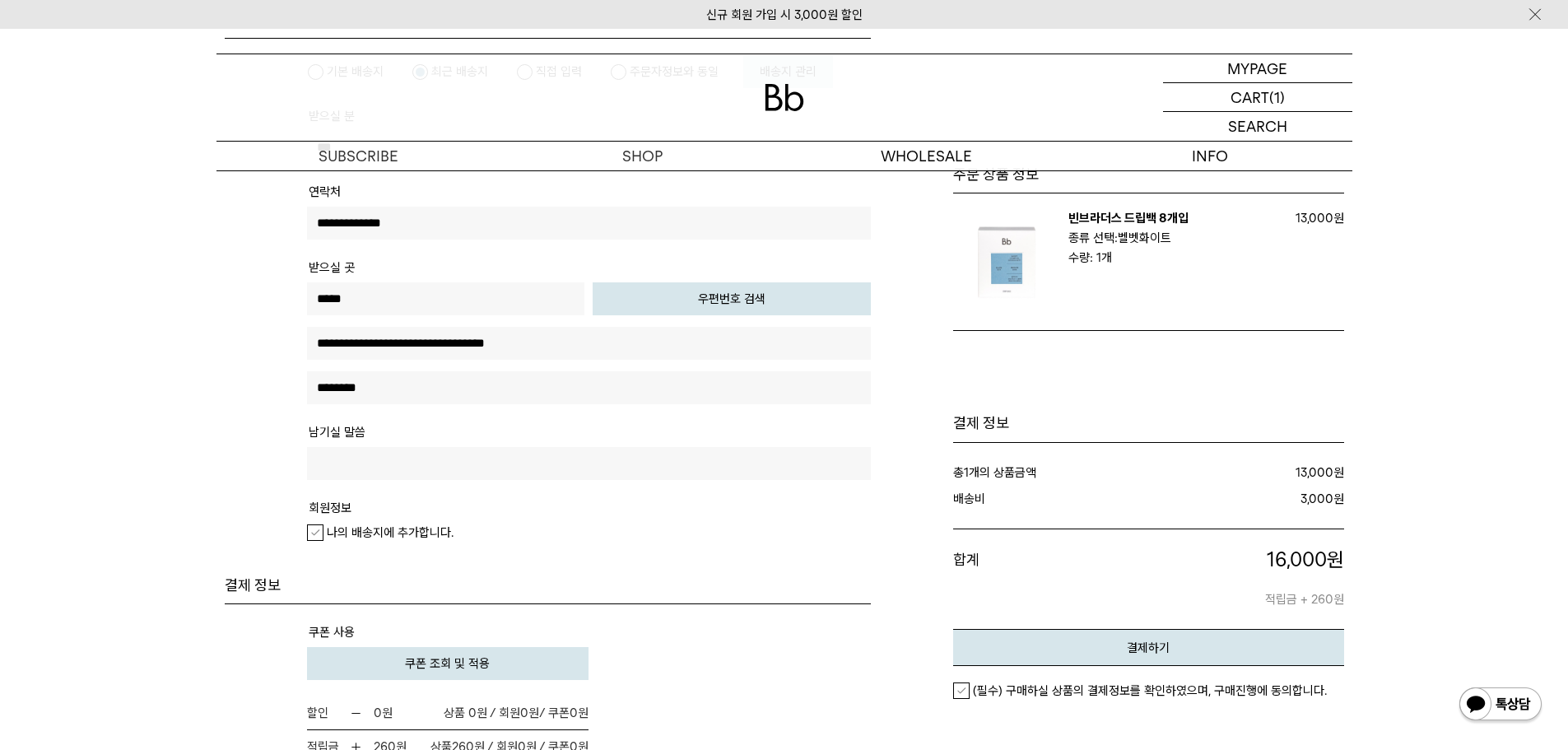
click at [435, 530] on em "나의 배송지에 추가합니다." at bounding box center [390, 532] width 127 height 15
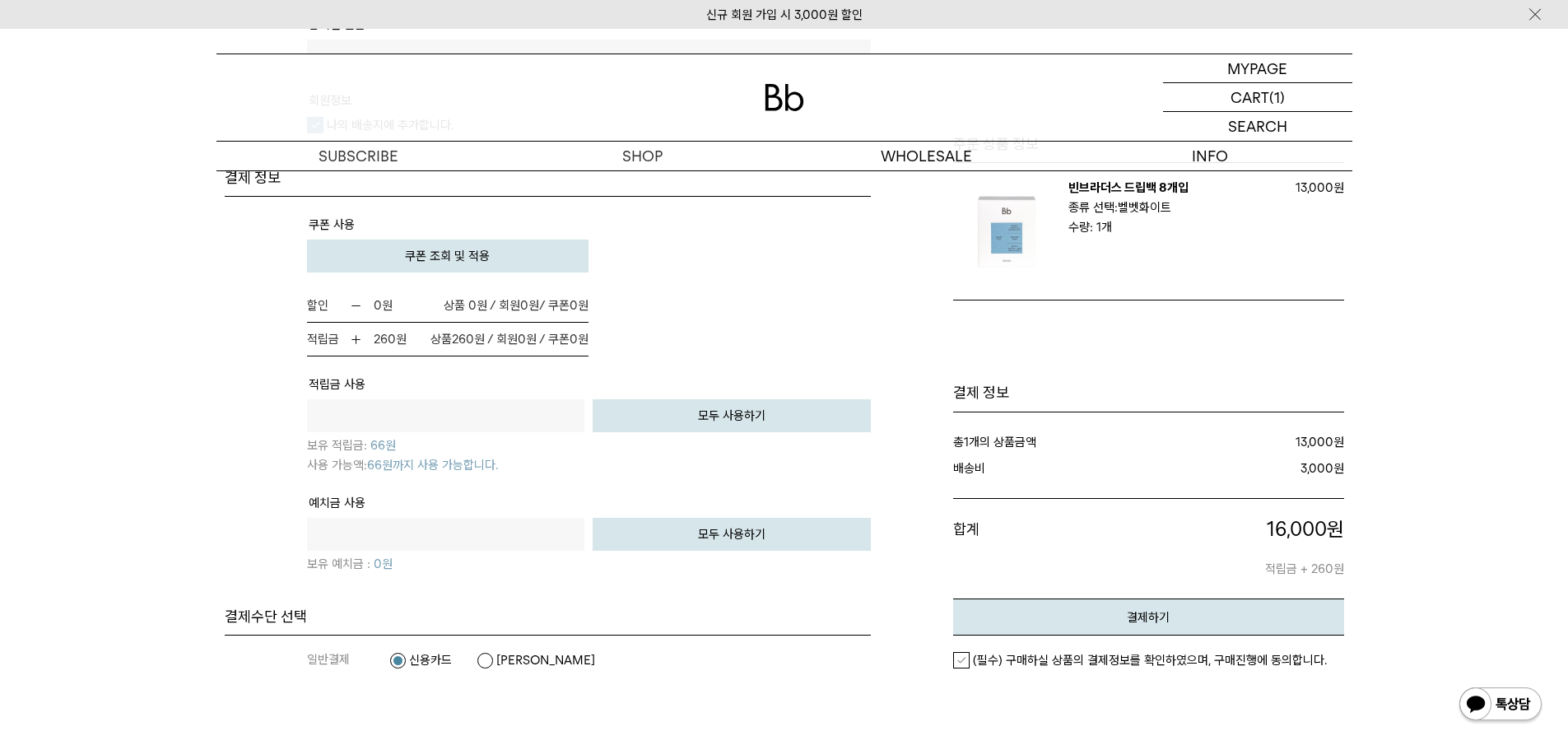
scroll to position [987, 0]
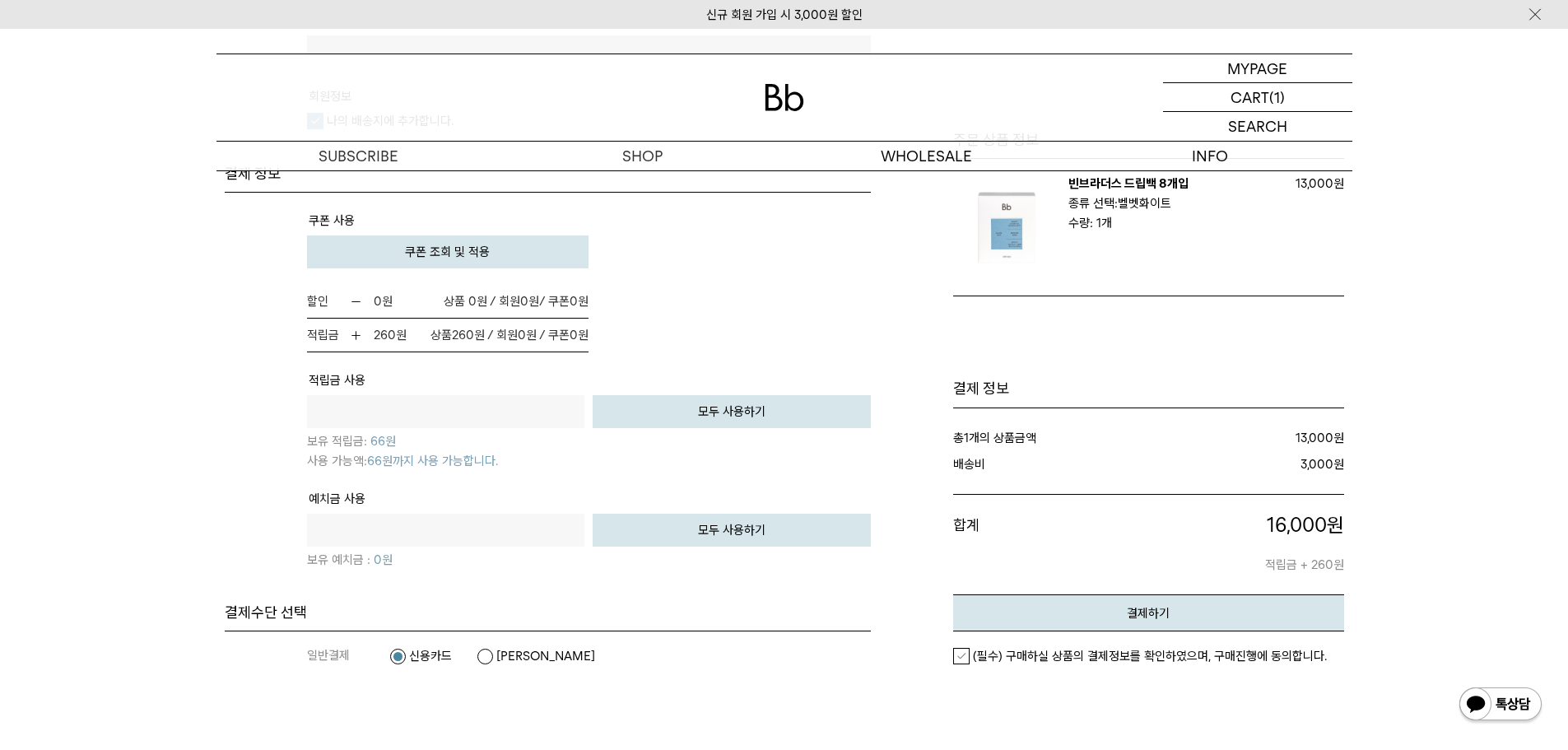
click at [479, 255] on span "쿠폰 조회 및 적용" at bounding box center [447, 251] width 84 height 15
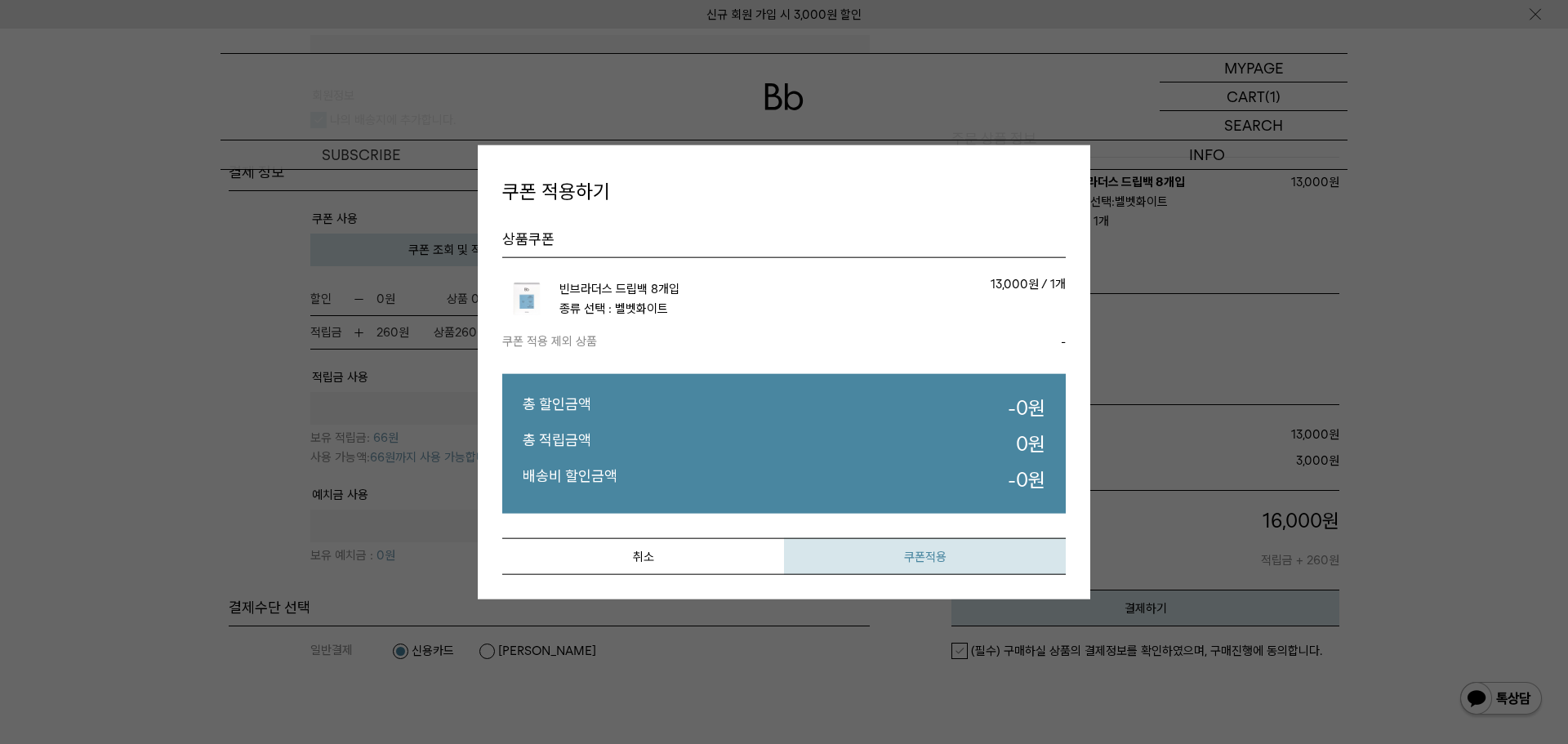
click at [873, 555] on button "쿠폰적용" at bounding box center [924, 556] width 281 height 37
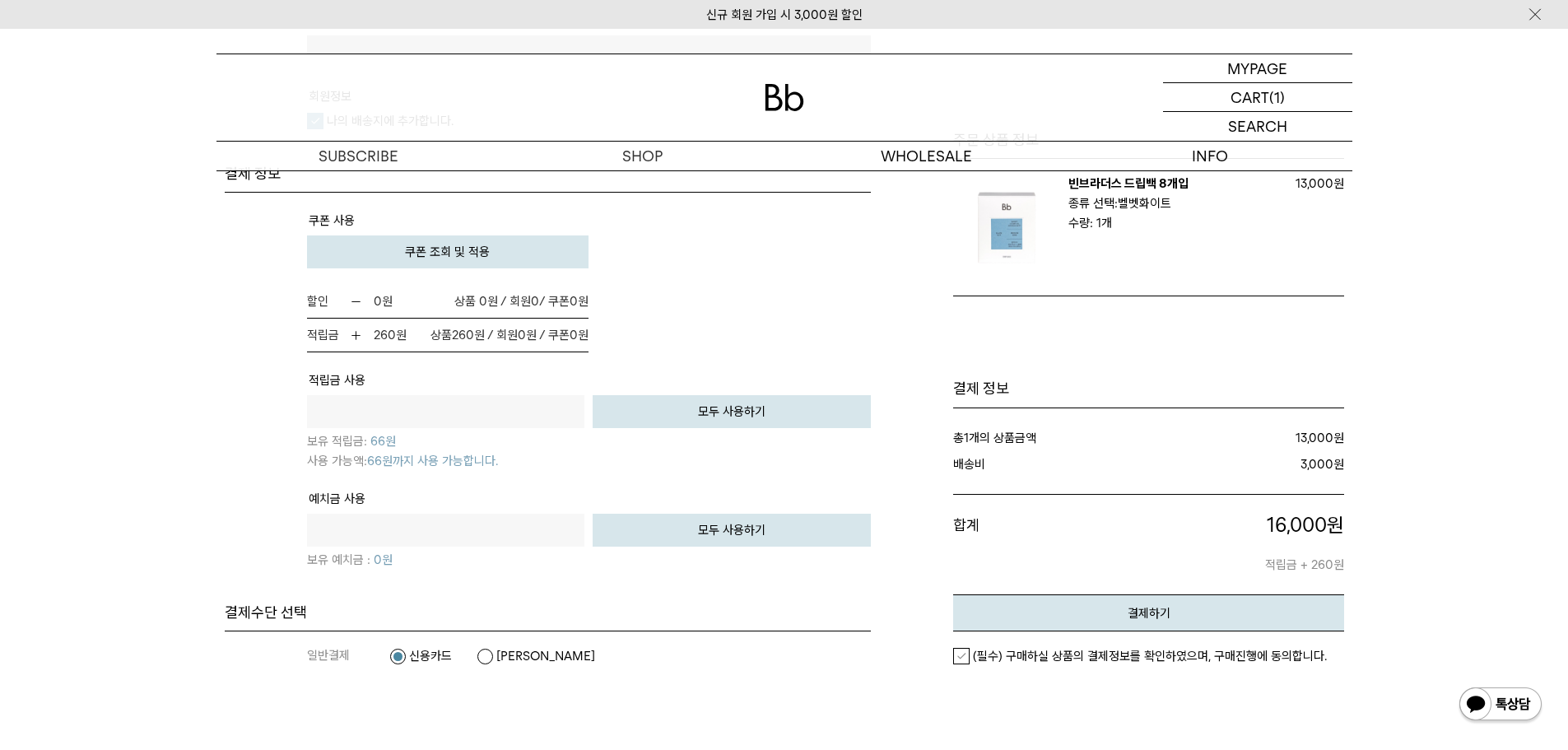
click at [689, 555] on p "보유 예치금 : 0 원" at bounding box center [588, 558] width 564 height 23
click at [960, 650] on label "(필수) 구매하실 상품의 결제정보를 확인하였으며, 구매진행에 동의합니다." at bounding box center [1140, 656] width 373 height 17
click at [1045, 610] on button "결제하기" at bounding box center [1148, 613] width 391 height 37
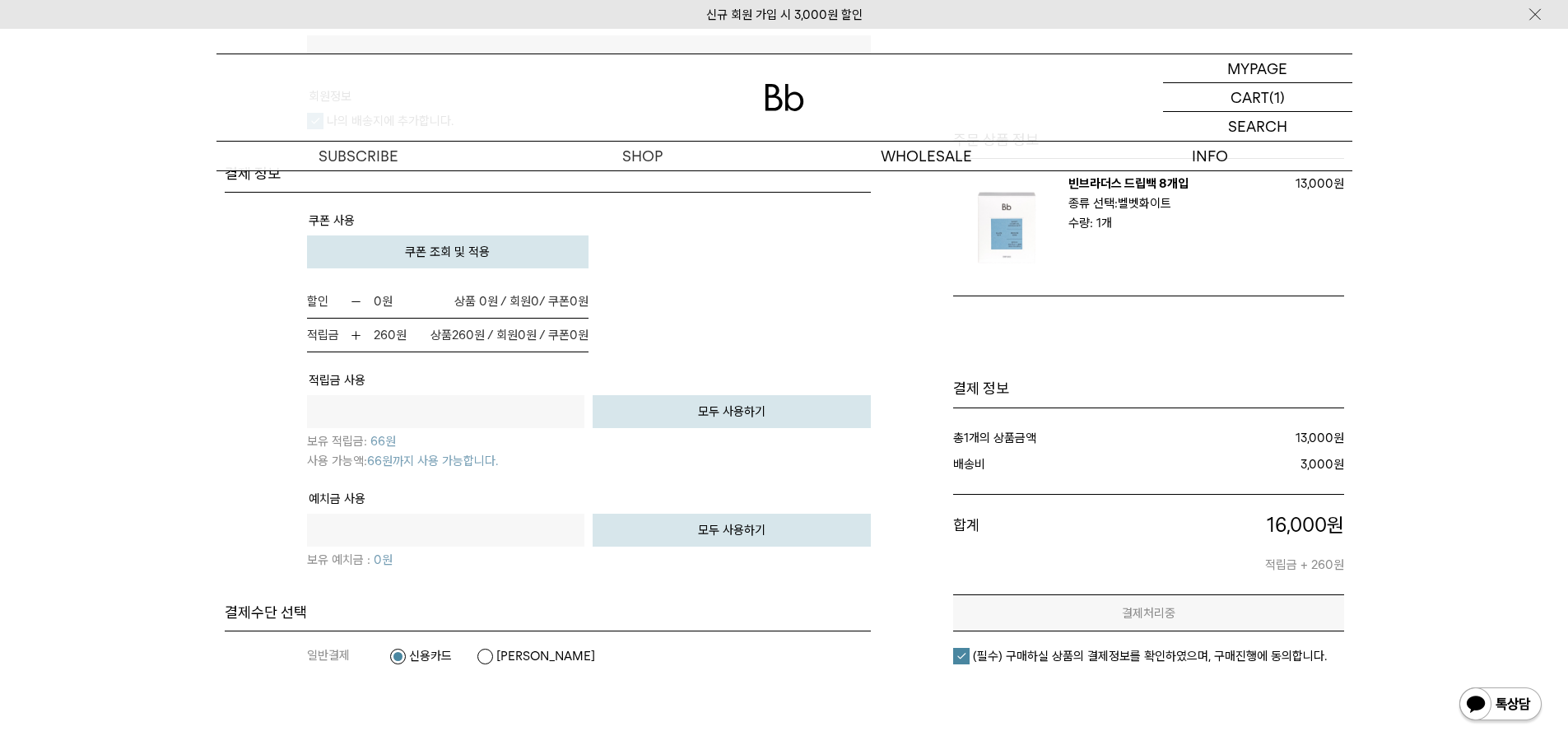
scroll to position [0, 0]
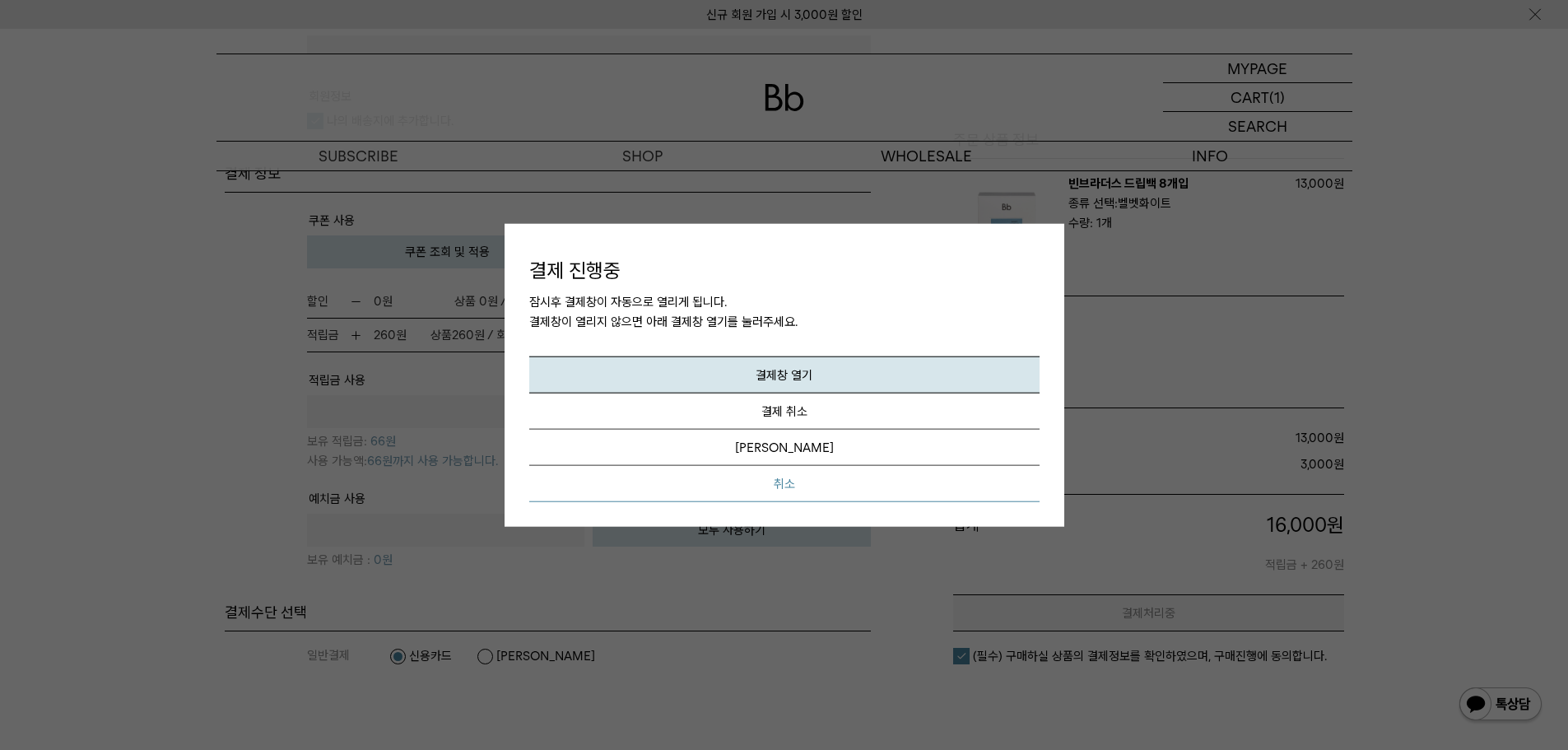
click at [794, 483] on button "취소" at bounding box center [784, 483] width 510 height 36
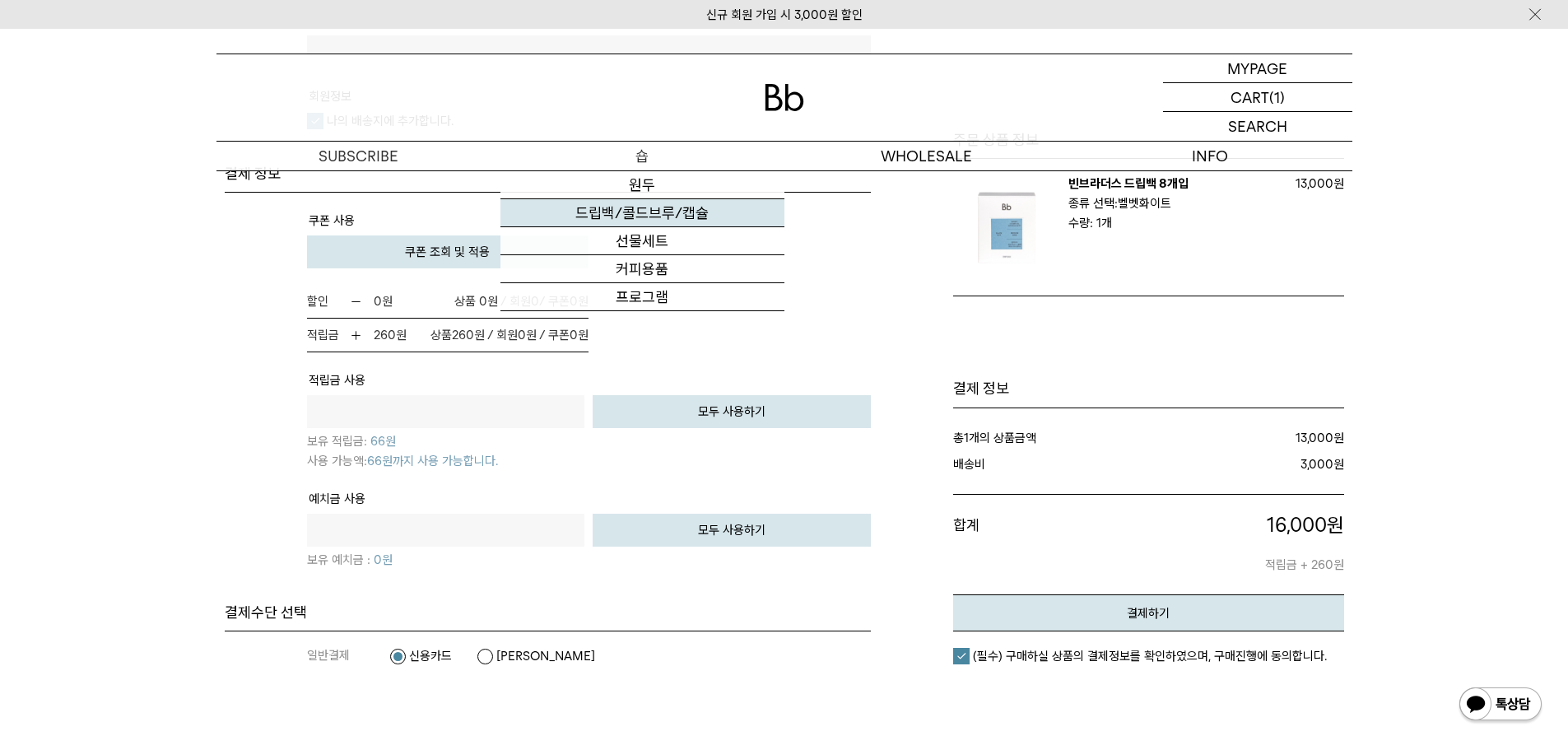
click at [650, 219] on link "드립백/콜드브루/캡슐" at bounding box center [642, 212] width 284 height 28
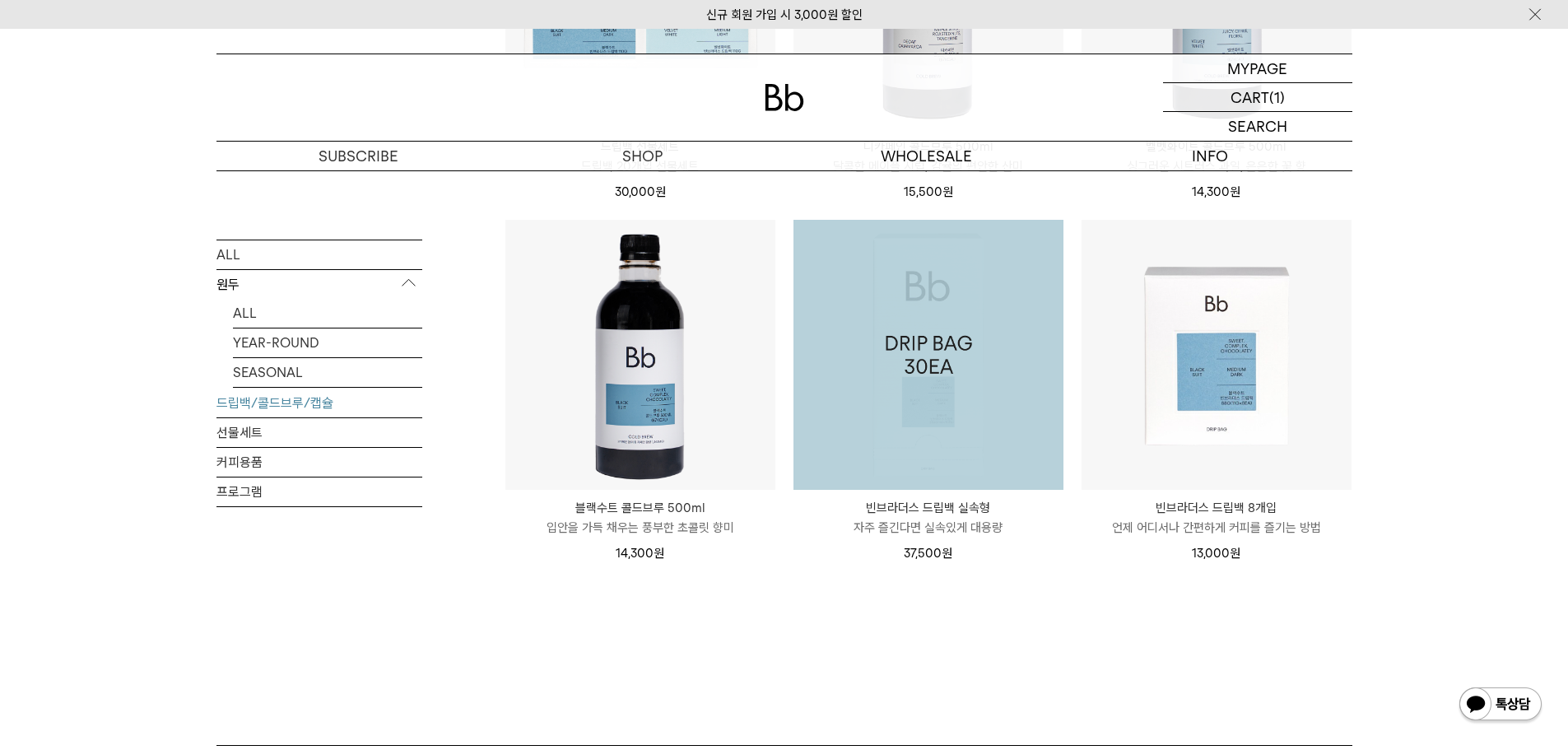
scroll to position [1098, 0]
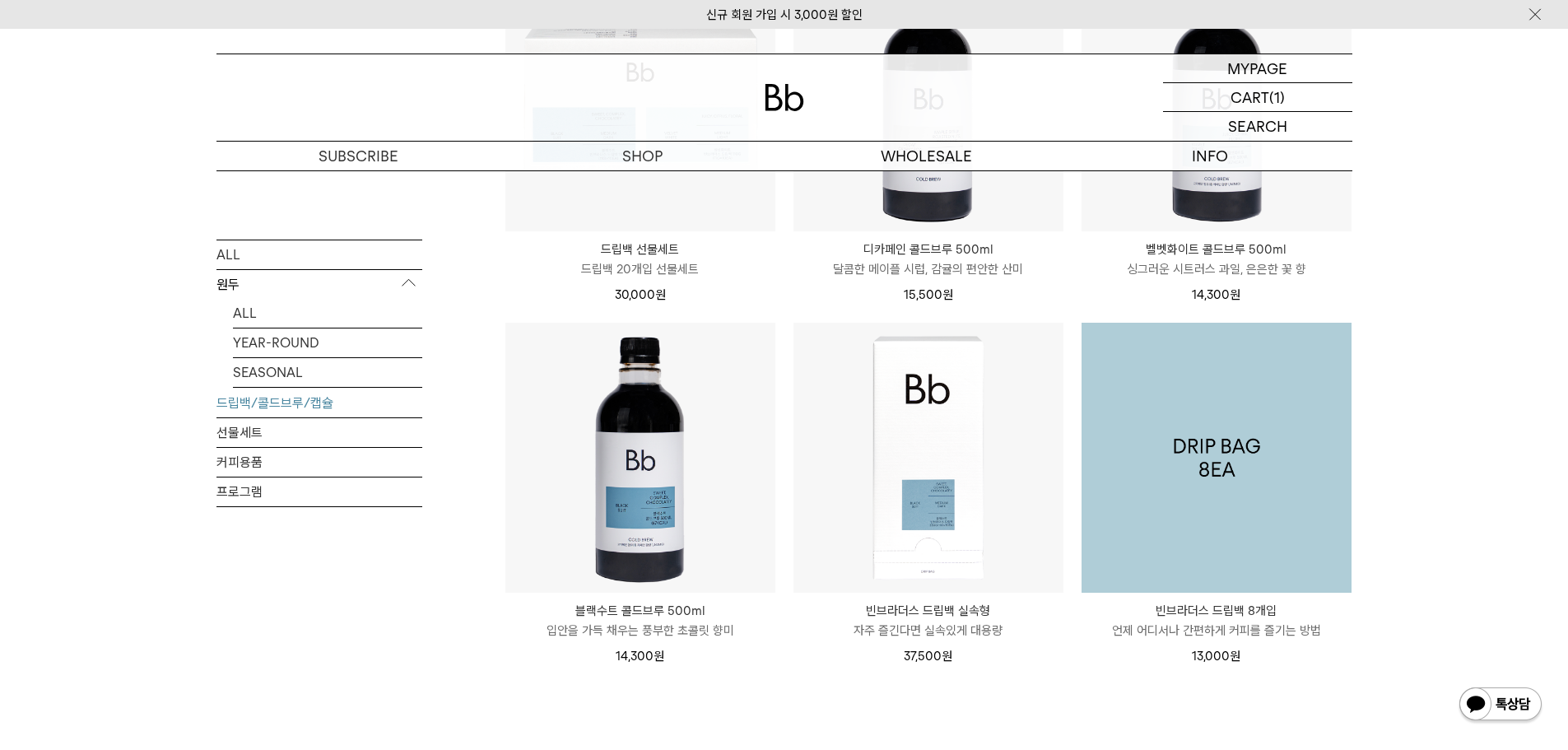
click at [1260, 463] on img at bounding box center [1217, 458] width 270 height 270
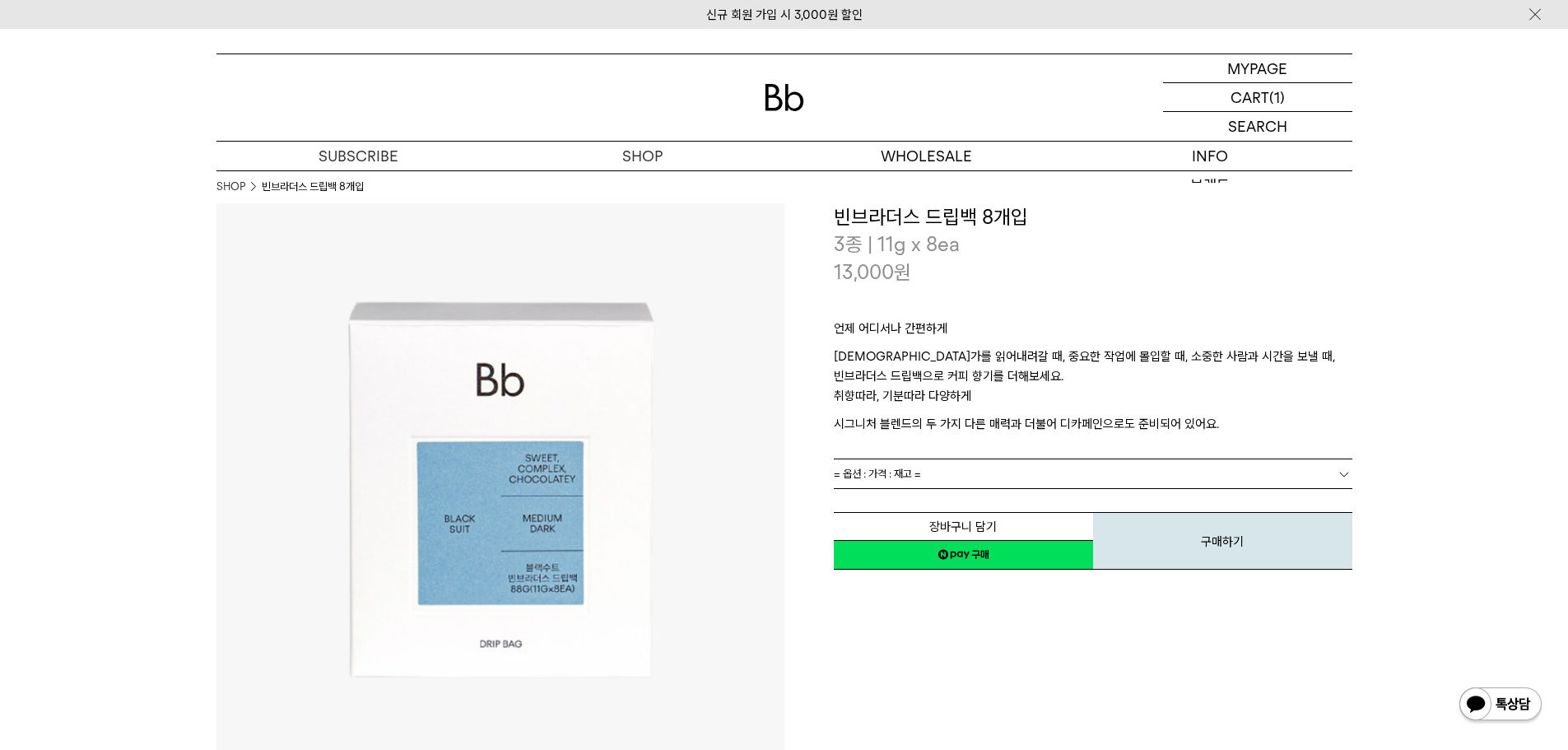
click at [993, 471] on link "= 옵션 : 가격 : 재고 =" at bounding box center [1092, 474] width 518 height 28
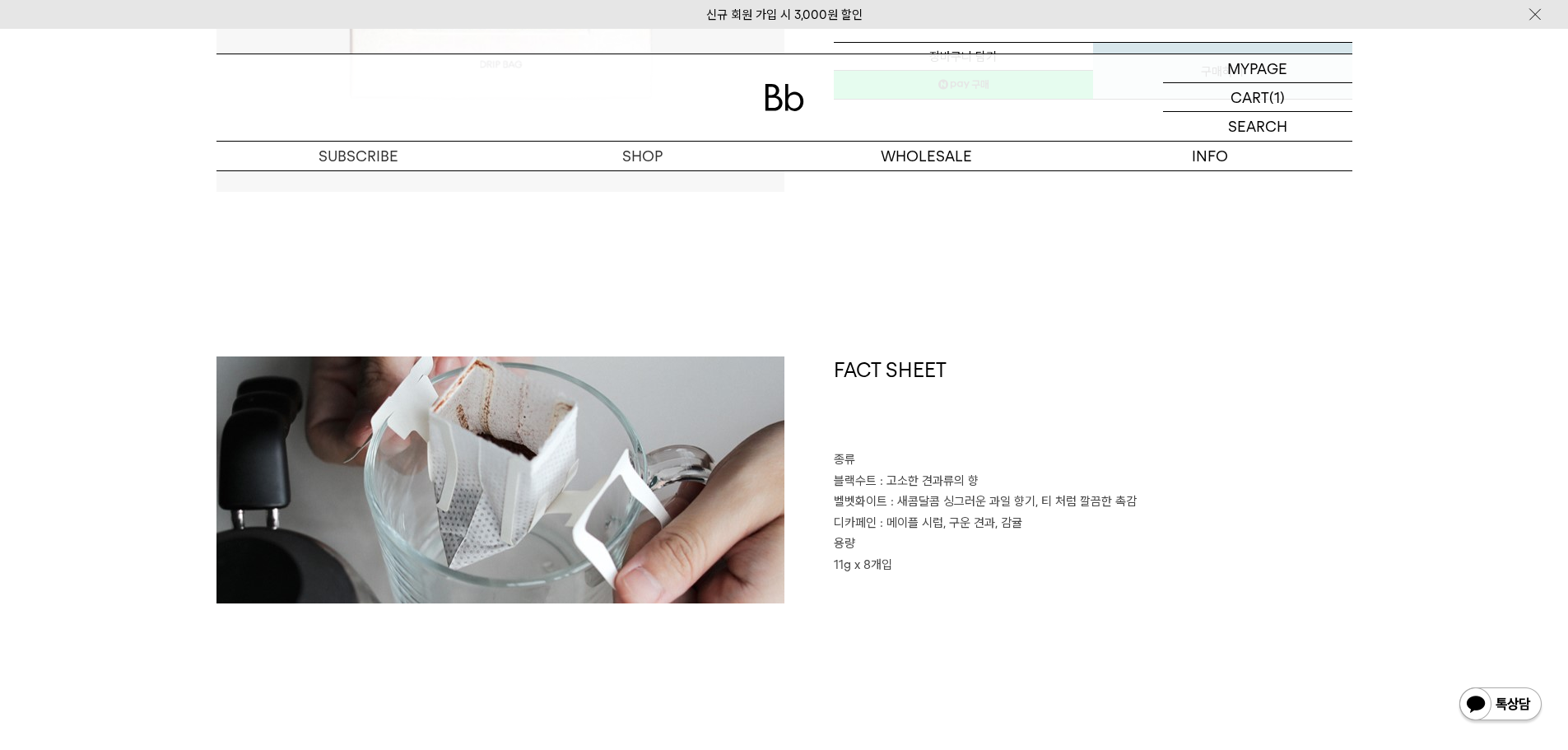
scroll to position [576, 0]
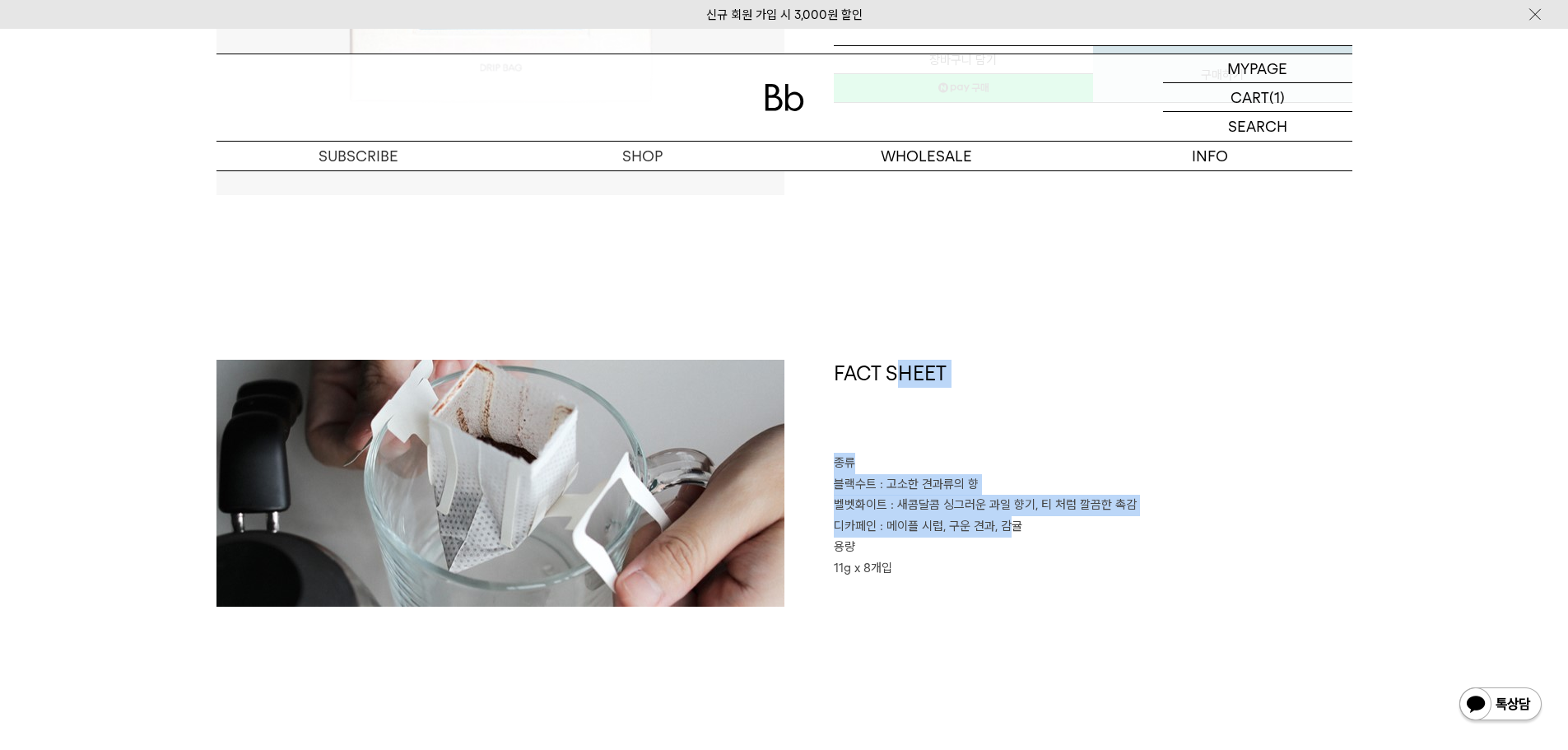
drag, startPoint x: 1010, startPoint y: 523, endPoint x: 901, endPoint y: 433, distance: 141.4
click at [901, 433] on div "FACT SHEET 종류 블랙수트 : 고소한 견과류의 향 벨벳화이트 : 새콤달콤 싱그러운 과일 향기, 티 처럼 깔끔한 촉감 디카페인 : 메이플…" at bounding box center [1068, 483] width 568 height 247
click at [901, 433] on h1 "FACT SHEET" at bounding box center [1092, 407] width 518 height 94
drag, startPoint x: 956, startPoint y: 461, endPoint x: 1116, endPoint y: 540, distance: 178.4
click at [1116, 540] on div "FACT SHEET 종류 블랙수트 : 고소한 견과류의 향 벨벳화이트 : 새콤달콤 싱그러운 과일 향기, 티 처럼 깔끔한 촉감 디카페인 : 메이플…" at bounding box center [1068, 483] width 568 height 247
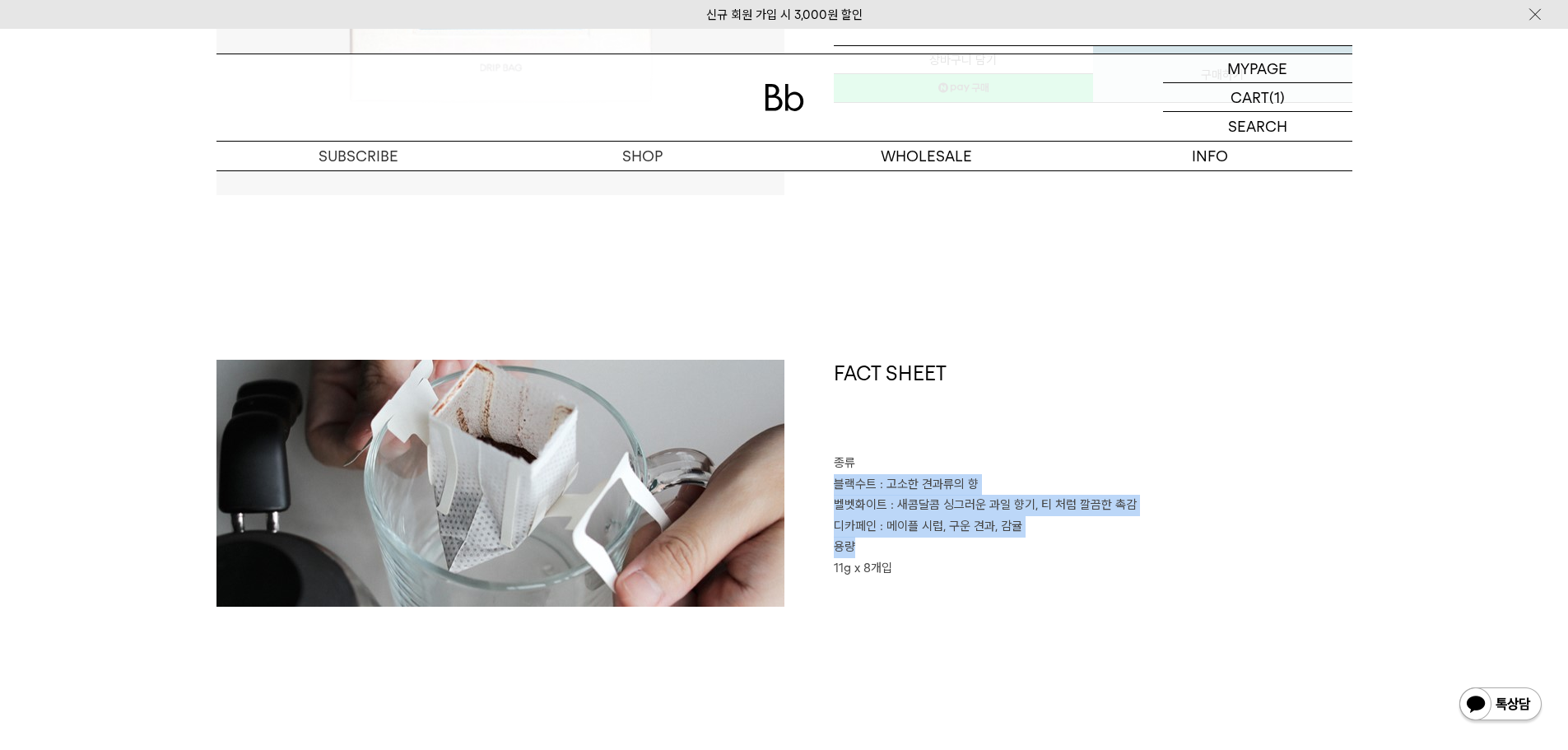
click at [1116, 540] on p "용량" at bounding box center [1092, 547] width 518 height 21
drag, startPoint x: 1118, startPoint y: 542, endPoint x: 1119, endPoint y: 463, distance: 79.0
click at [1119, 463] on div "FACT SHEET 종류 블랙수트 : 고소한 견과류의 향 벨벳화이트 : 새콤달콤 싱그러운 과일 향기, 티 처럼 깔끔한 촉감 디카페인 : 메이플…" at bounding box center [1068, 483] width 568 height 247
click at [1119, 463] on p "종류" at bounding box center [1092, 463] width 518 height 21
drag, startPoint x: 1116, startPoint y: 470, endPoint x: 1124, endPoint y: 589, distance: 119.3
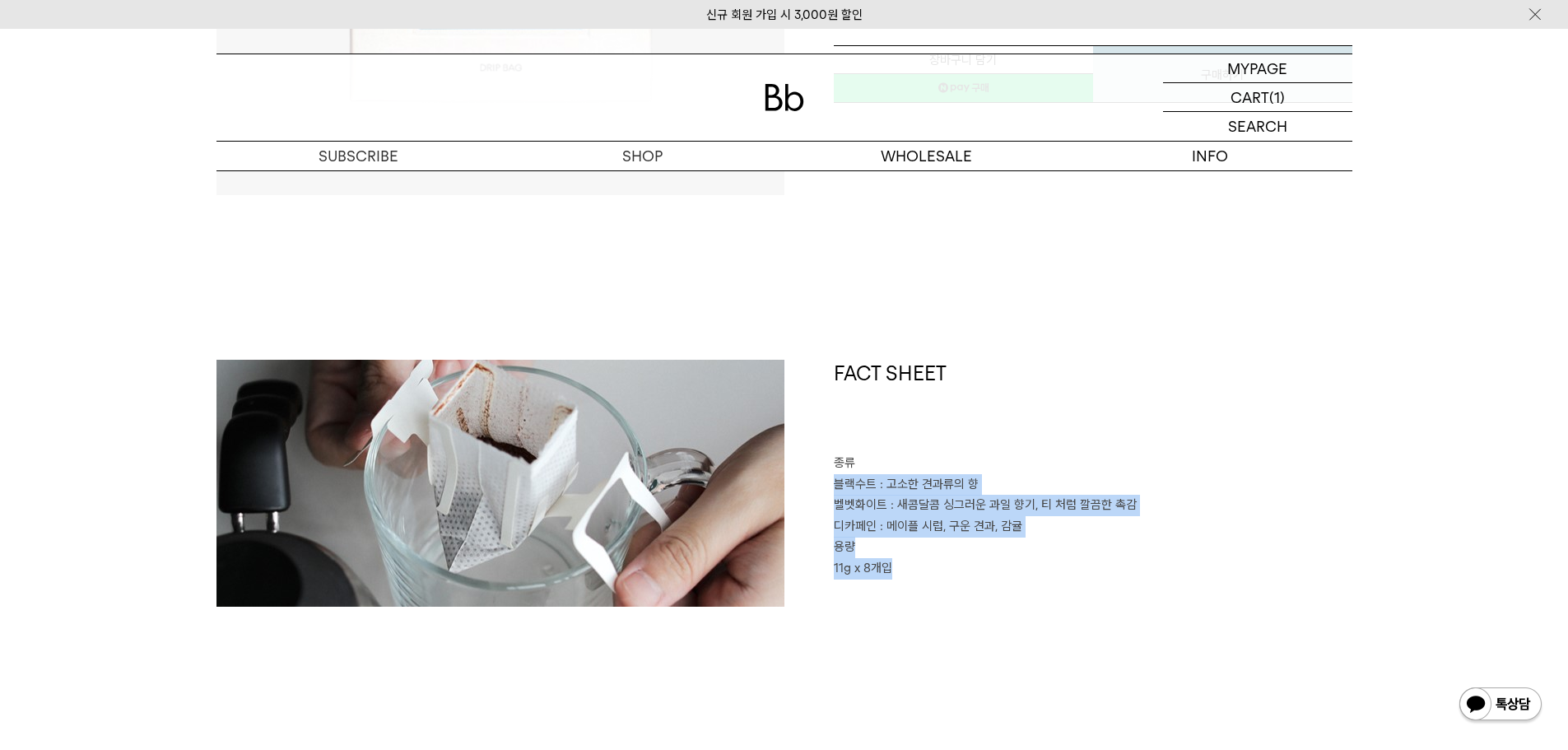
click at [1124, 589] on div "FACT SHEET 종류 블랙수트 : 고소한 견과류의 향 벨벳화이트 : 새콤달콤 싱그러운 과일 향기, 티 처럼 깔끔한 촉감 디카페인 : 메이플…" at bounding box center [1068, 483] width 568 height 247
drag, startPoint x: 1124, startPoint y: 589, endPoint x: 1113, endPoint y: 465, distance: 124.5
click at [1113, 465] on div "FACT SHEET 종류 블랙수트 : 고소한 견과류의 향 벨벳화이트 : 새콤달콤 싱그러운 과일 향기, 티 처럼 깔끔한 촉감 디카페인 : 메이플…" at bounding box center [1068, 483] width 568 height 247
click at [1113, 465] on p "종류" at bounding box center [1092, 463] width 518 height 21
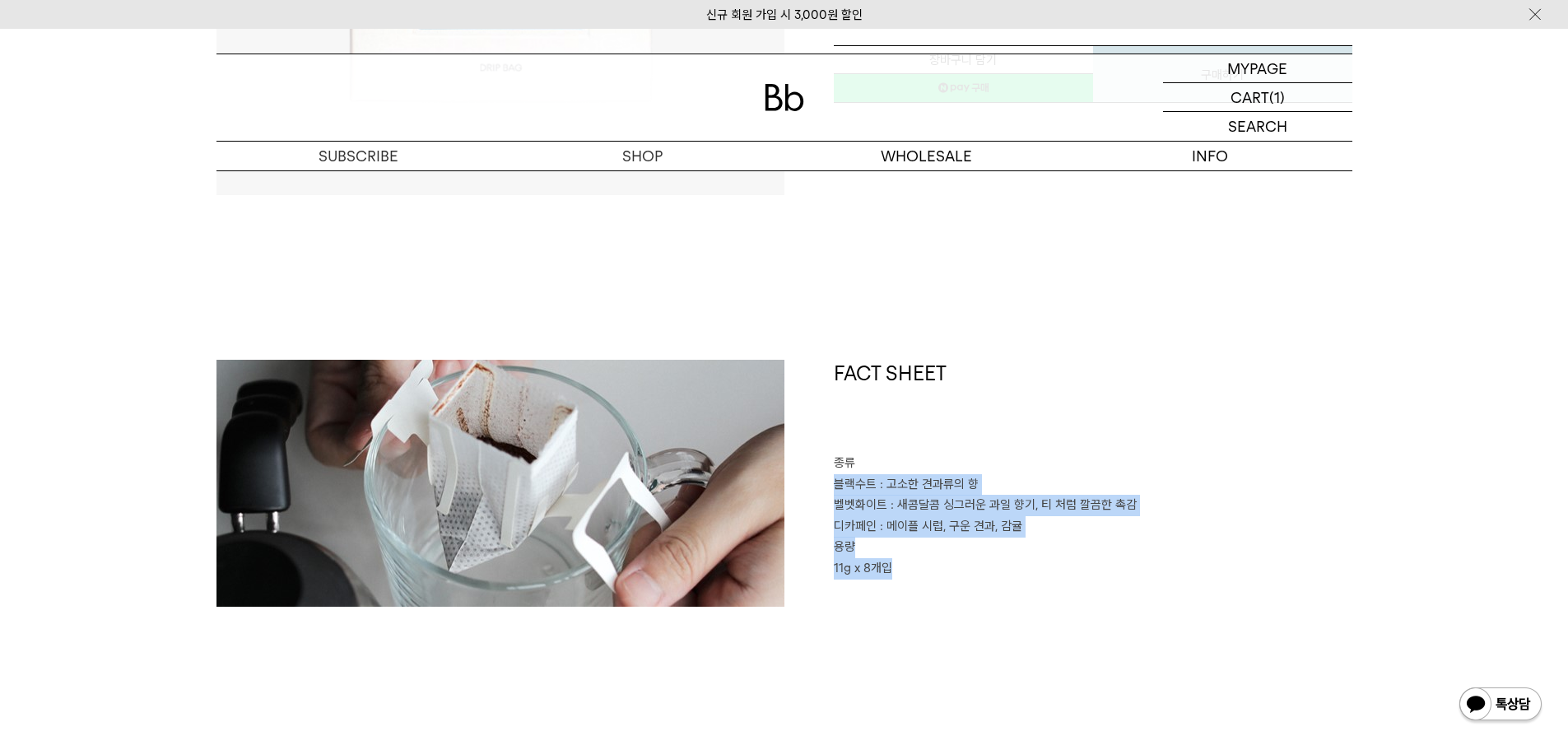
drag, startPoint x: 1109, startPoint y: 485, endPoint x: 1112, endPoint y: 578, distance: 93.0
click at [1112, 578] on div "FACT SHEET 종류 블랙수트 : 고소한 견과류의 향 벨벳화이트 : 새콤달콤 싱그러운 과일 향기, 티 처럼 깔끔한 촉감 디카페인 : 메이플…" at bounding box center [1068, 483] width 568 height 247
click at [1112, 578] on p "11g x 8개입" at bounding box center [1092, 569] width 518 height 21
drag, startPoint x: 1112, startPoint y: 578, endPoint x: 1111, endPoint y: 467, distance: 111.0
click at [1111, 467] on div "FACT SHEET 종류 블랙수트 : 고소한 견과류의 향 벨벳화이트 : 새콤달콤 싱그러운 과일 향기, 티 처럼 깔끔한 촉감 디카페인 : 메이플…" at bounding box center [1068, 483] width 568 height 247
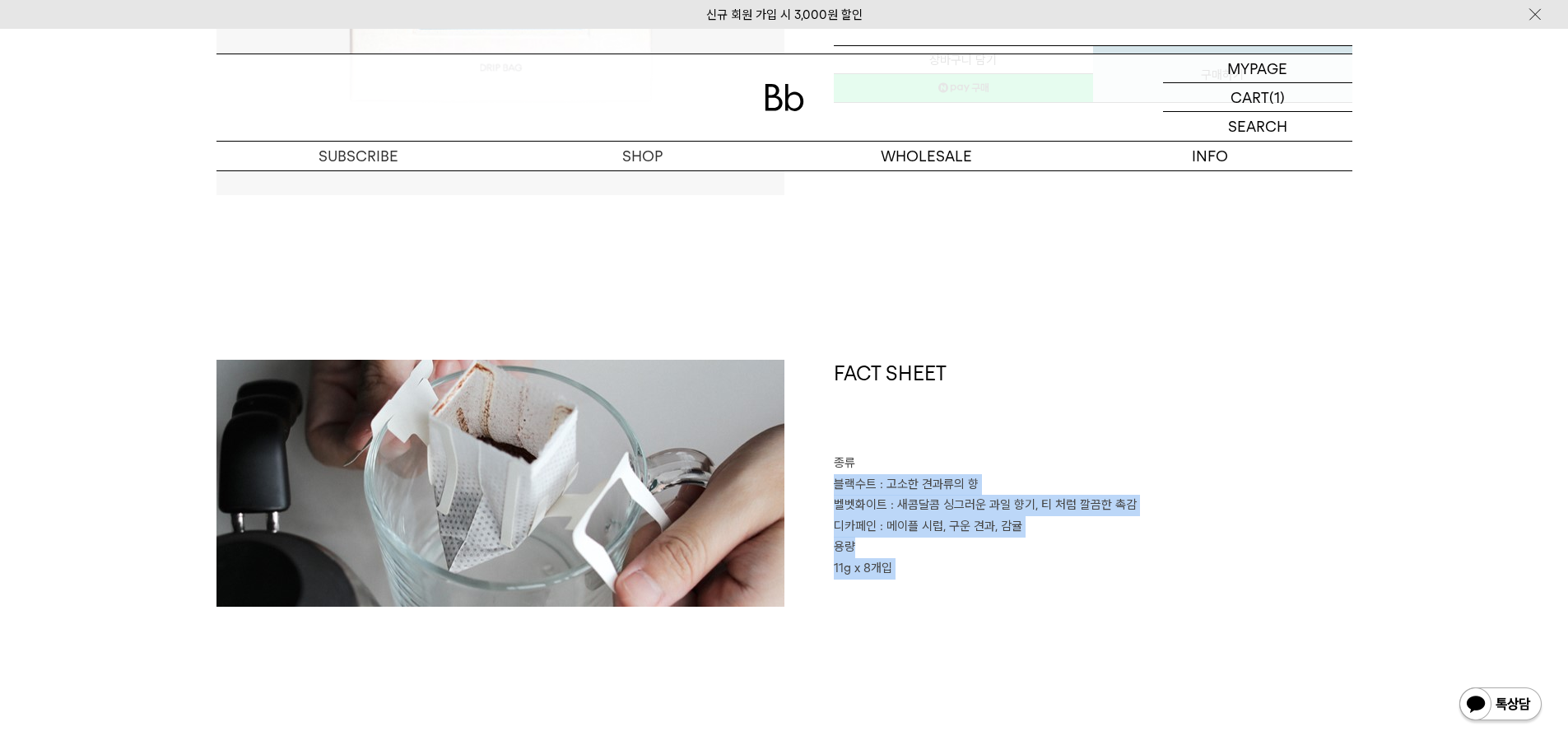
click at [1111, 467] on p "종류" at bounding box center [1092, 463] width 518 height 21
drag, startPoint x: 1109, startPoint y: 500, endPoint x: 1108, endPoint y: 582, distance: 82.0
click at [1108, 582] on div "FACT SHEET 종류 블랙수트 : 고소한 견과류의 향 벨벳화이트 : 새콤달콤 싱그러운 과일 향기, 티 처럼 깔끔한 촉감 디카페인 : 메이플…" at bounding box center [1068, 483] width 568 height 247
drag, startPoint x: 1111, startPoint y: 522, endPoint x: 1112, endPoint y: 456, distance: 66.0
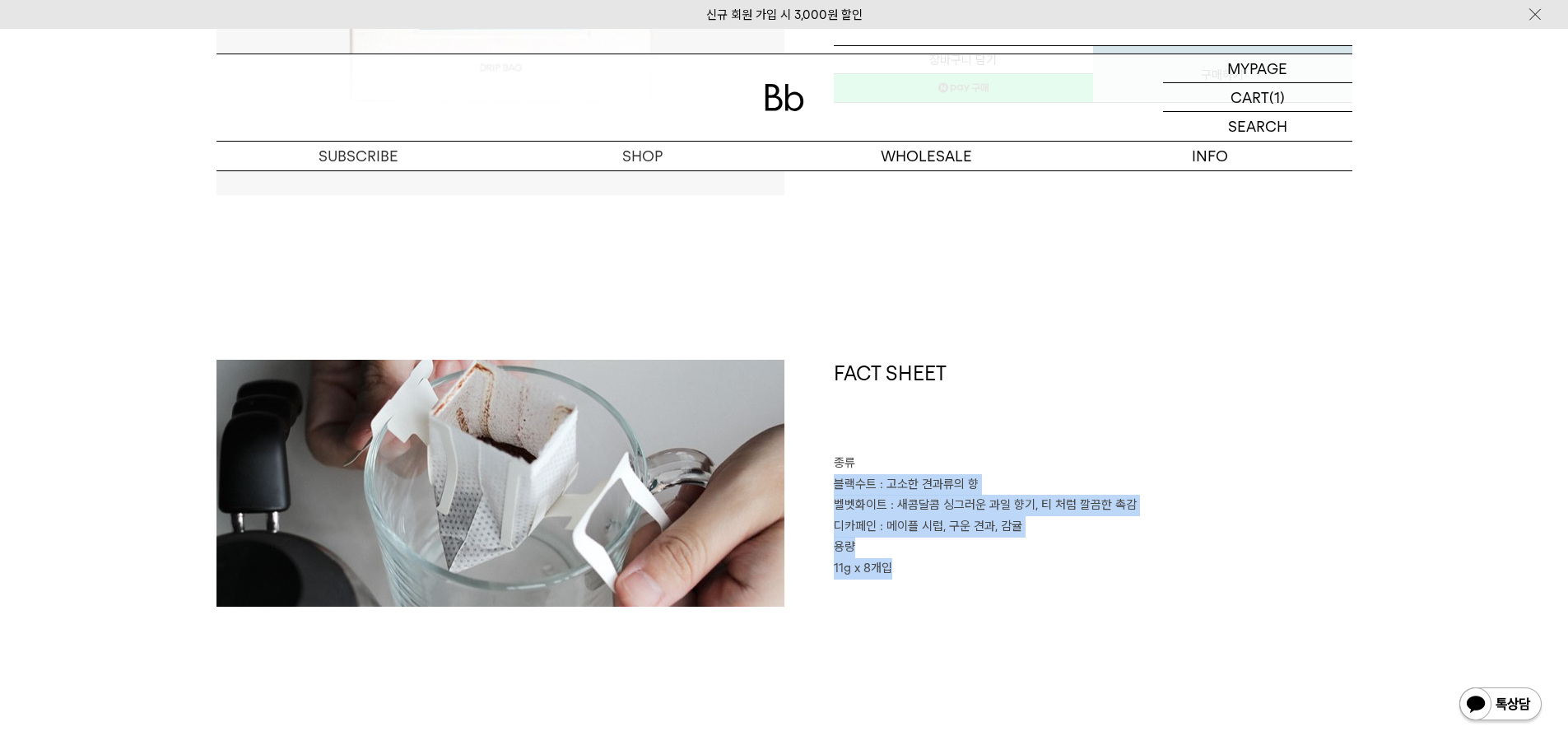
click at [1112, 456] on div "FACT SHEET 종류 블랙수트 : 고소한 견과류의 향 벨벳화이트 : 새콤달콤 싱그러운 과일 향기, 티 처럼 깔끔한 촉감 디카페인 : 메이플…" at bounding box center [1068, 483] width 568 height 247
click at [1112, 456] on p "종류" at bounding box center [1092, 463] width 518 height 21
drag, startPoint x: 1107, startPoint y: 561, endPoint x: 1104, endPoint y: 592, distance: 31.1
click at [1104, 592] on div "FACT SHEET 종류 블랙수트 : 고소한 견과류의 향 벨벳화이트 : 새콤달콤 싱그러운 과일 향기, 티 처럼 깔끔한 촉감 디카페인 : 메이플…" at bounding box center [1068, 483] width 568 height 247
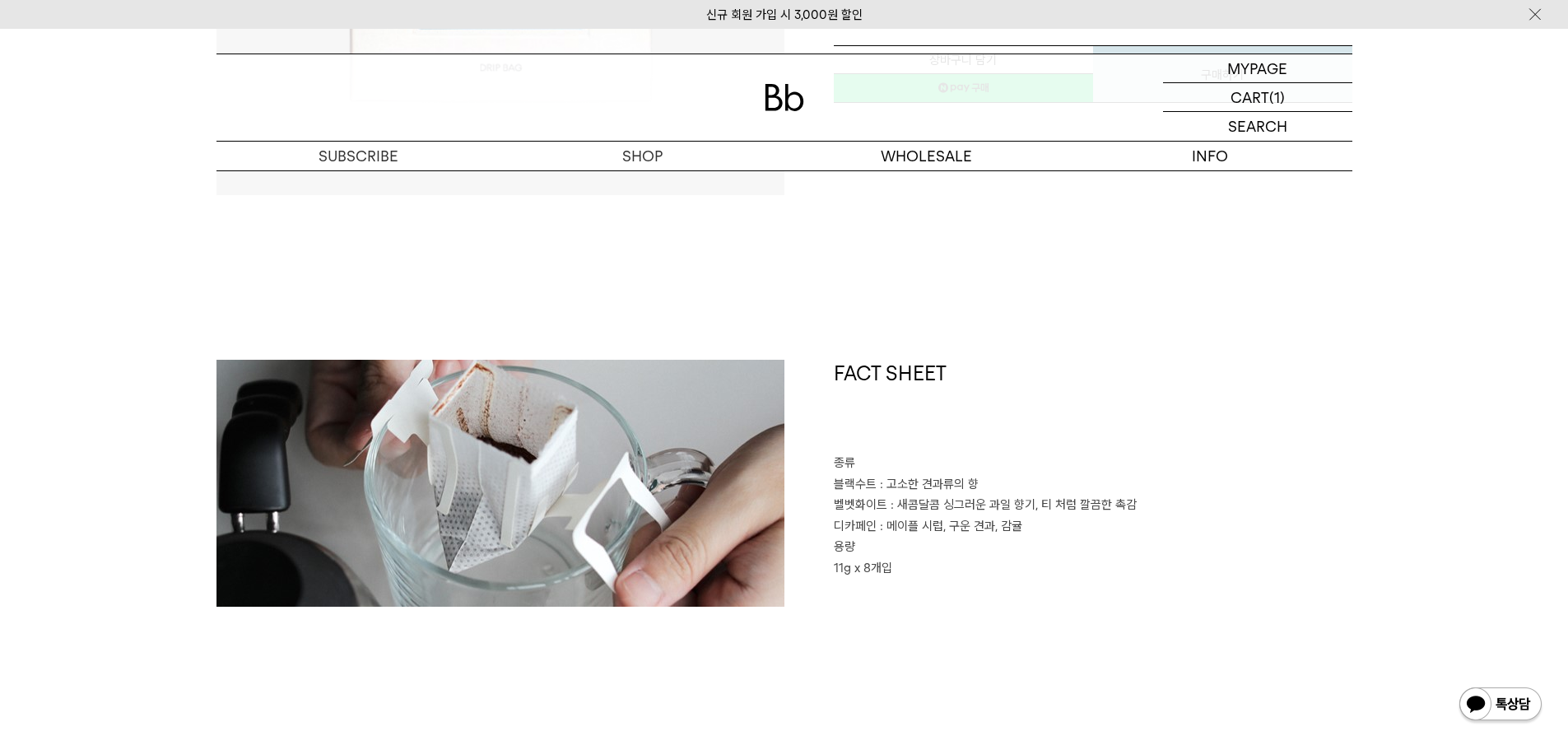
click at [1210, 484] on p "블랙수트 : 고소한 견과류의 향" at bounding box center [1092, 484] width 518 height 21
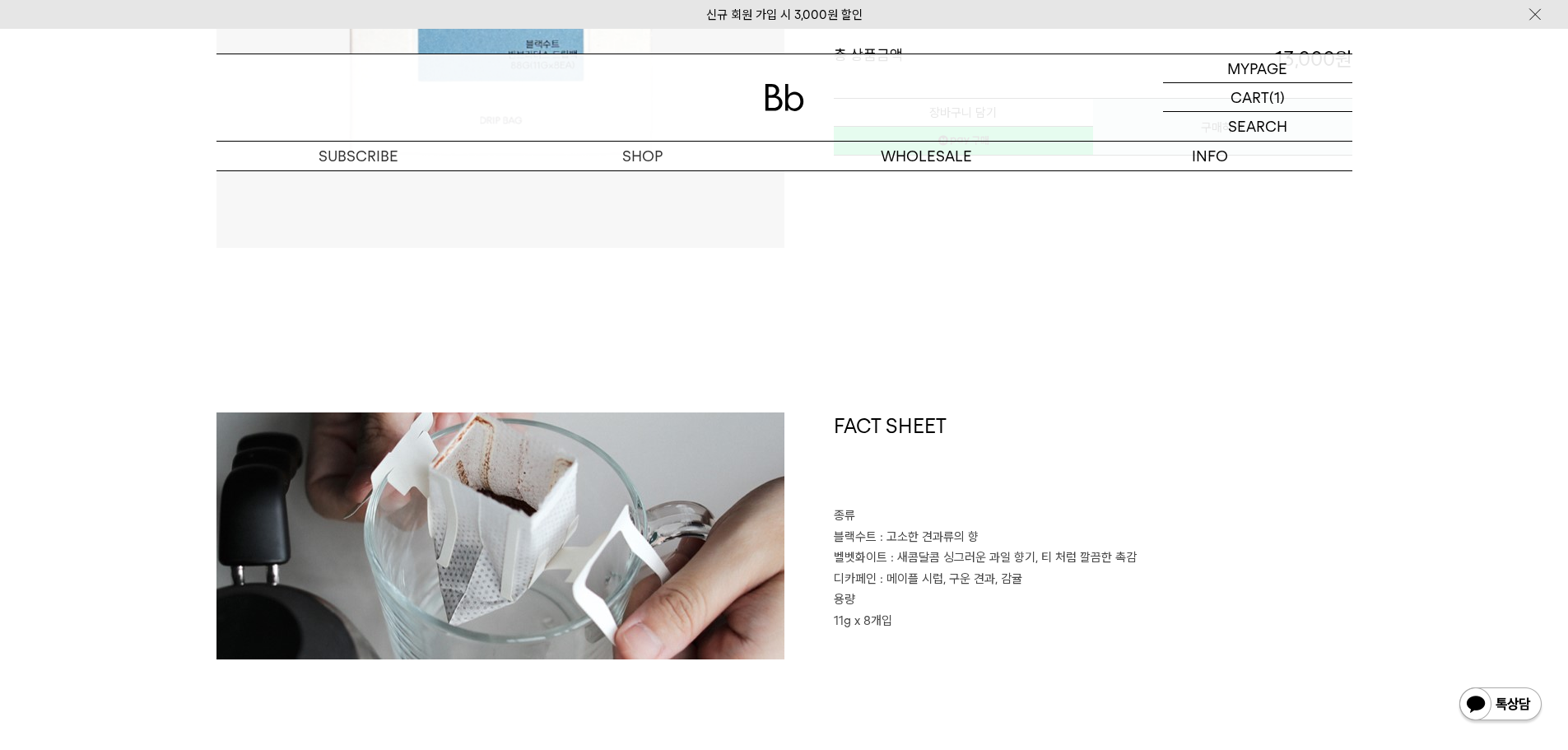
scroll to position [0, 0]
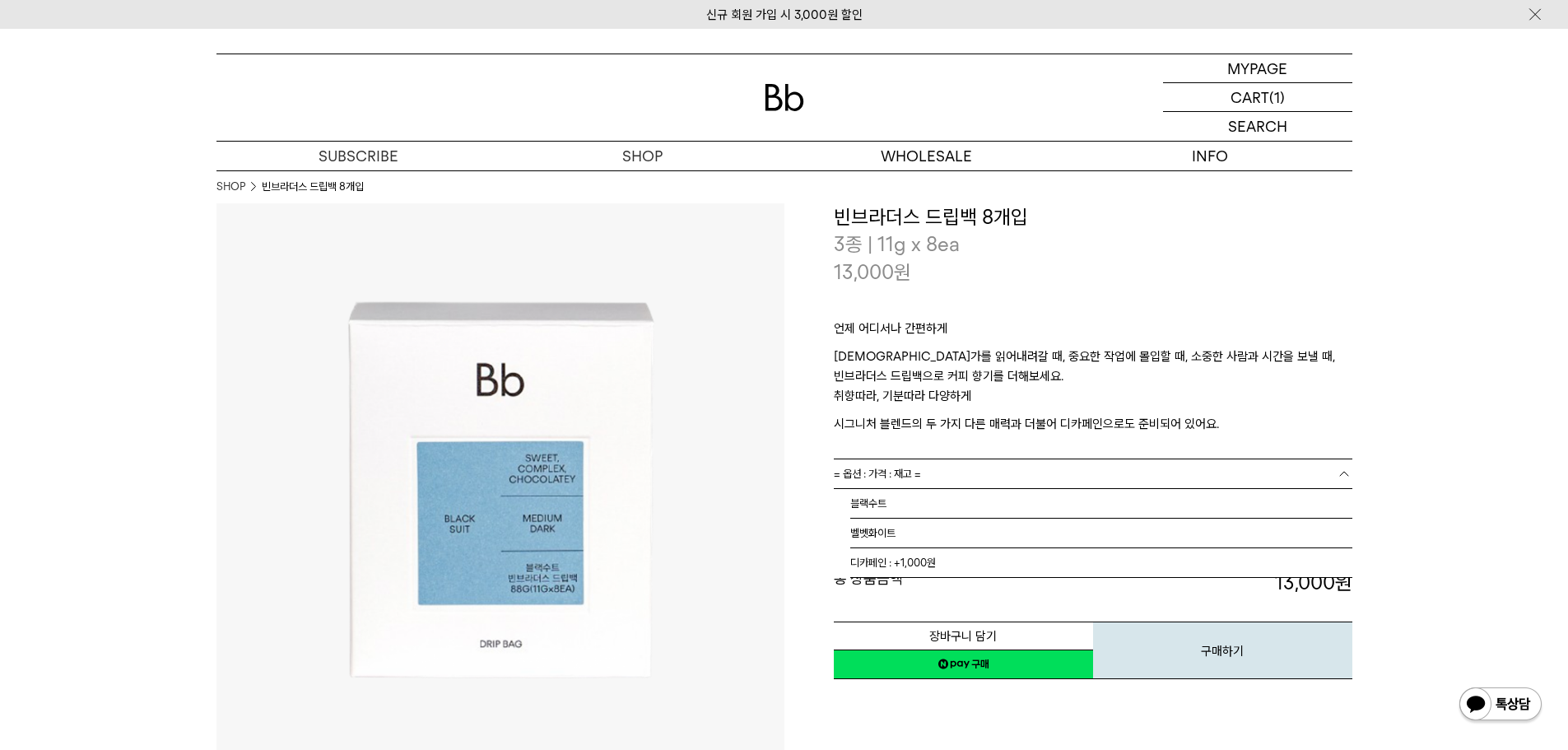
click at [921, 481] on span "= 옵션 : 가격 : 재고 =" at bounding box center [877, 474] width 87 height 28
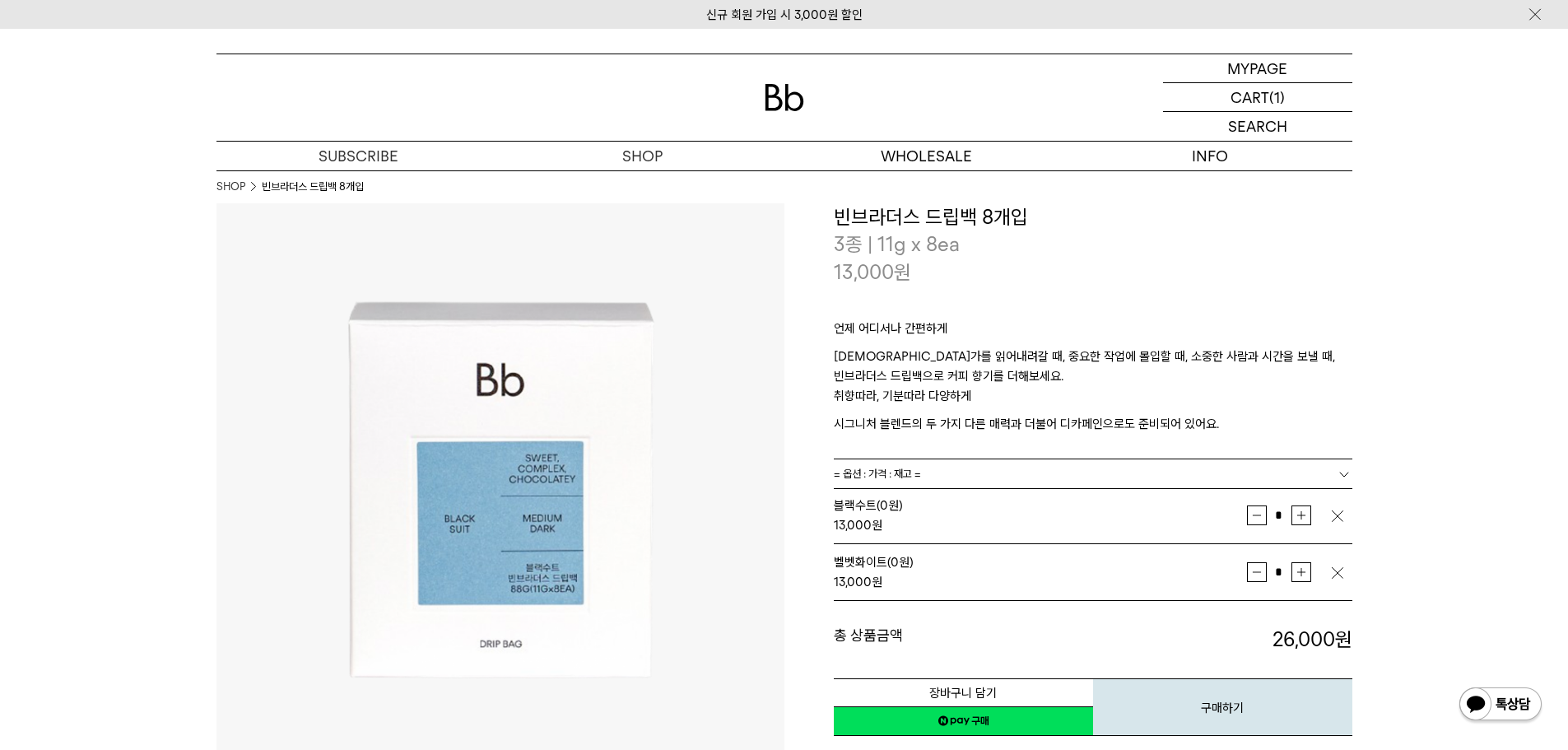
click at [1338, 517] on img "button" at bounding box center [1337, 515] width 17 height 17
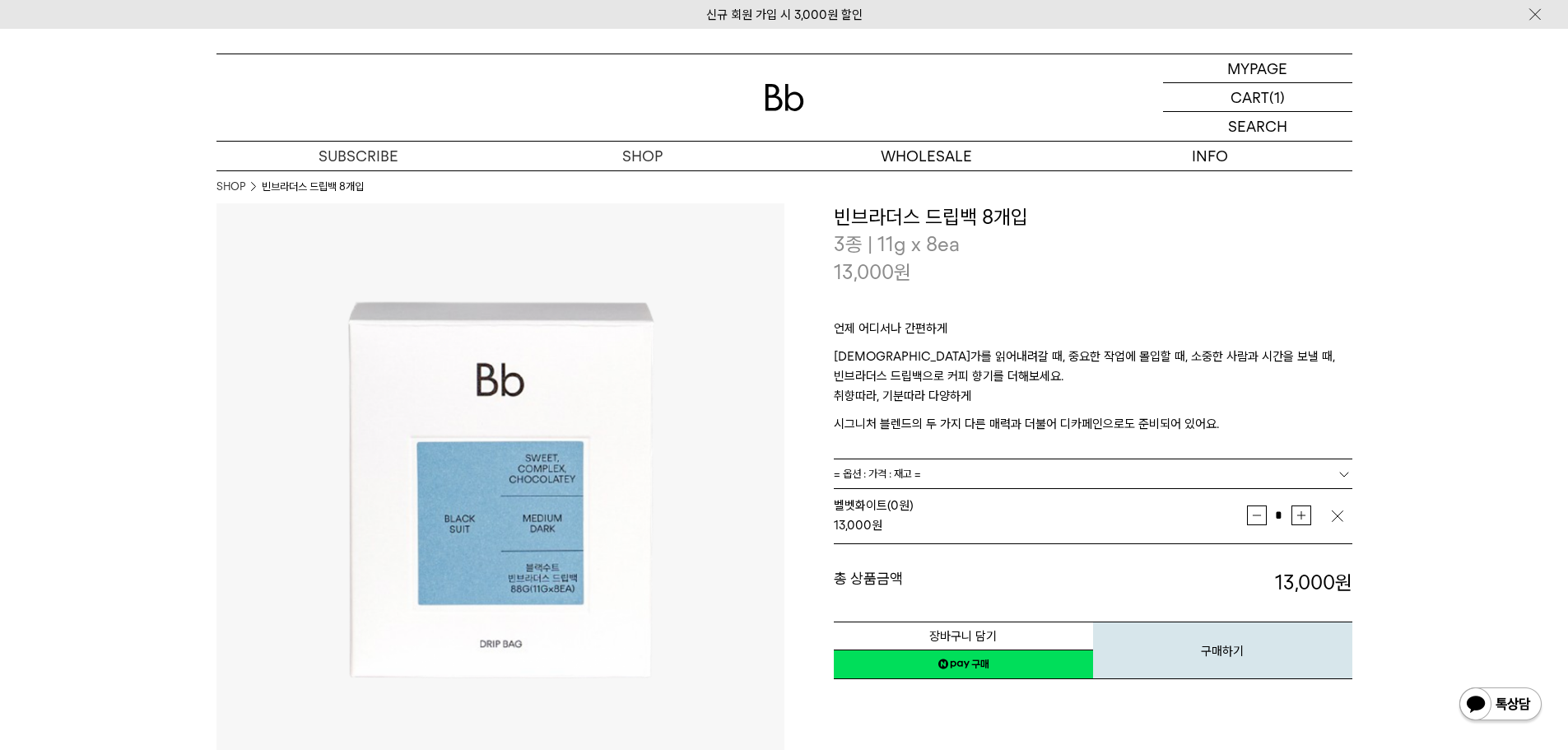
click at [1015, 662] on link "네이버페이 구매하기" at bounding box center [964, 664] width 260 height 29
